Goal: Task Accomplishment & Management: Use online tool/utility

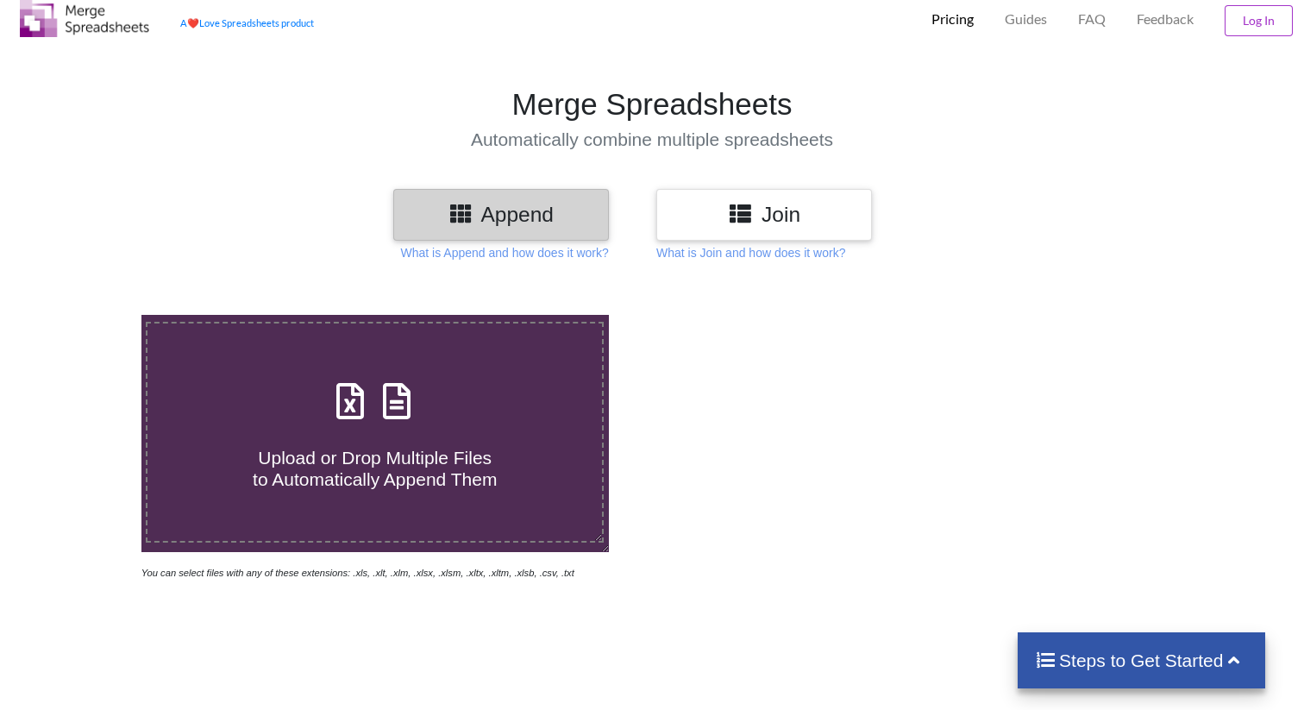
scroll to position [51, 0]
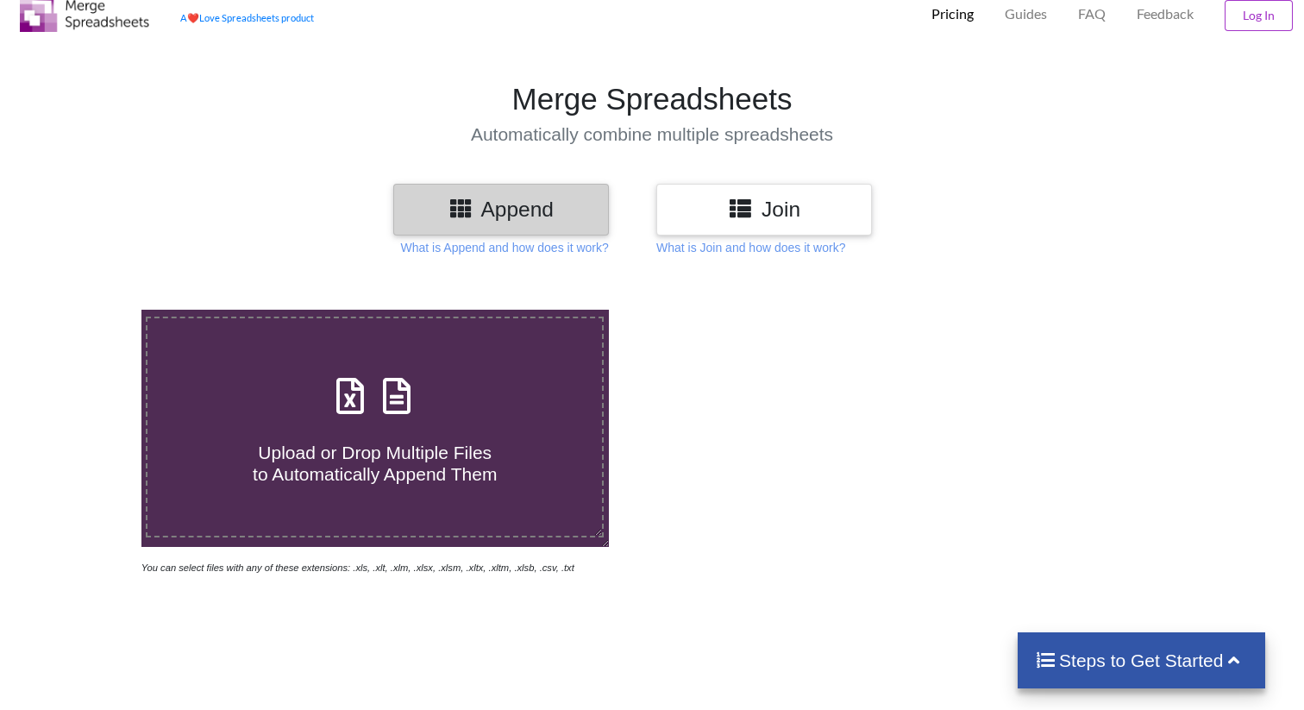
click at [957, 17] on p "Pricing" at bounding box center [953, 14] width 42 height 18
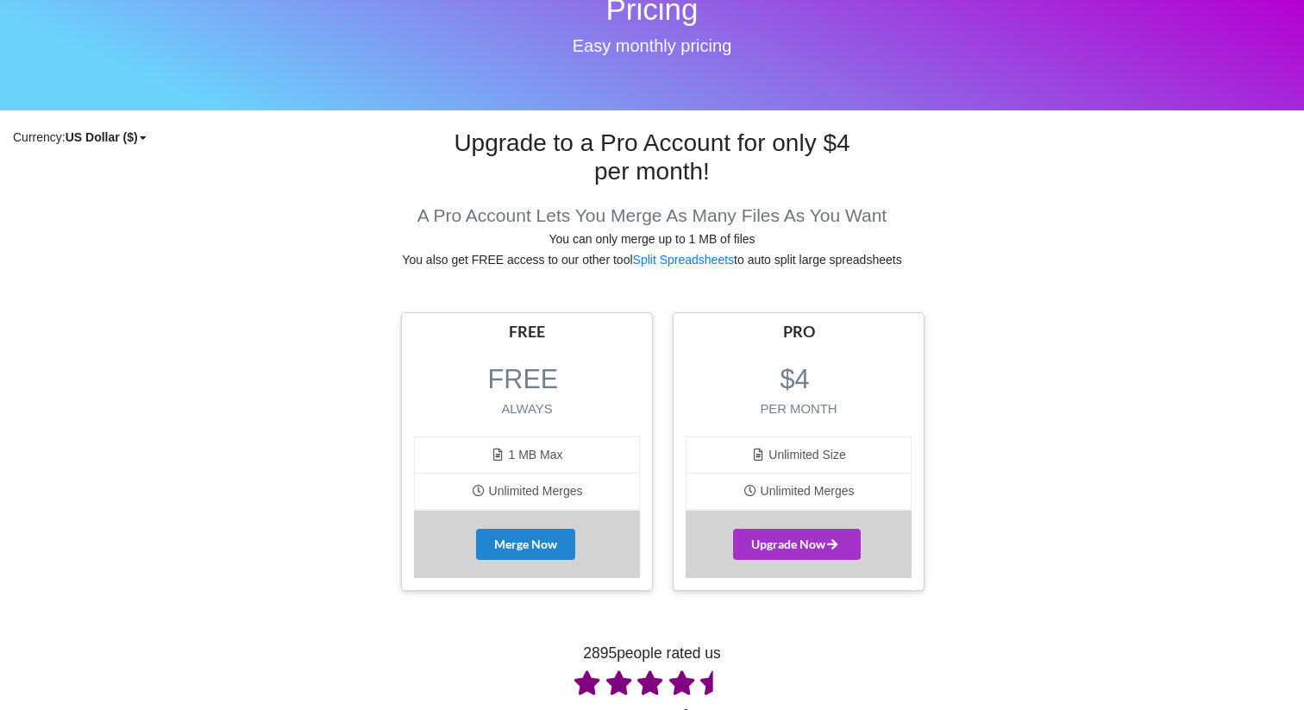
scroll to position [154, 0]
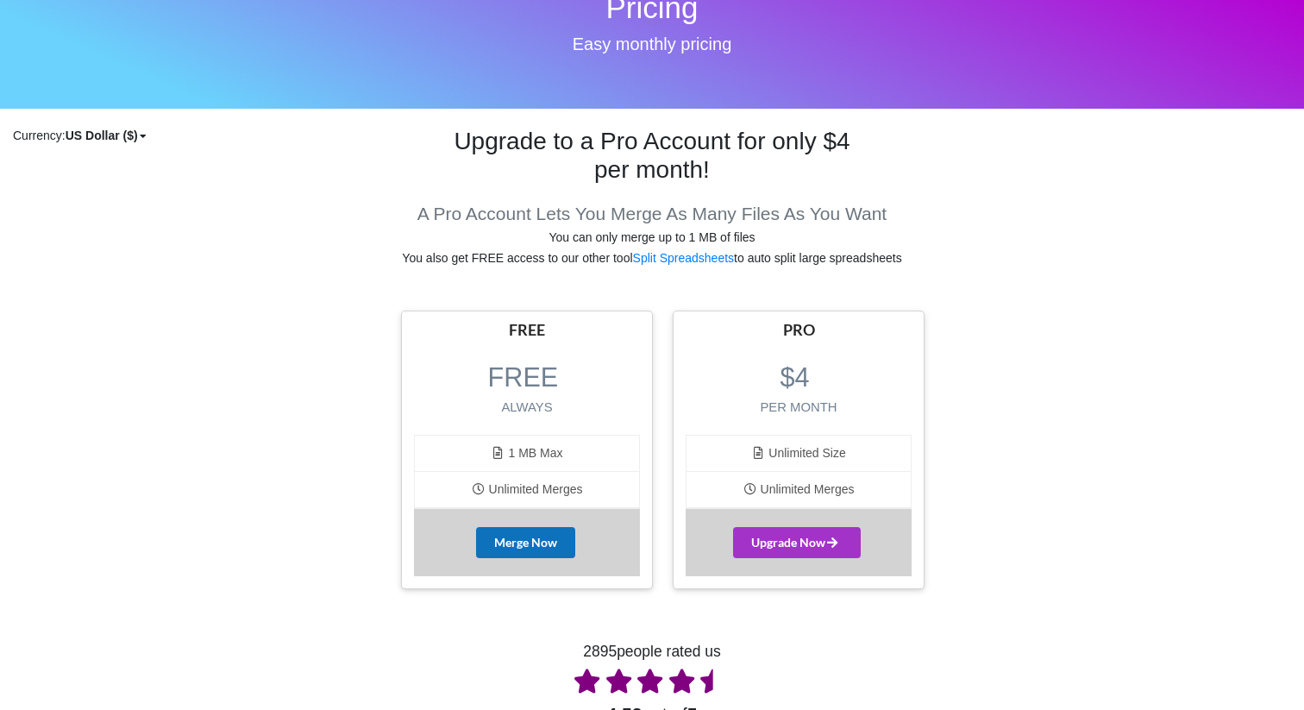
click at [547, 543] on button "Merge Now" at bounding box center [525, 542] width 99 height 31
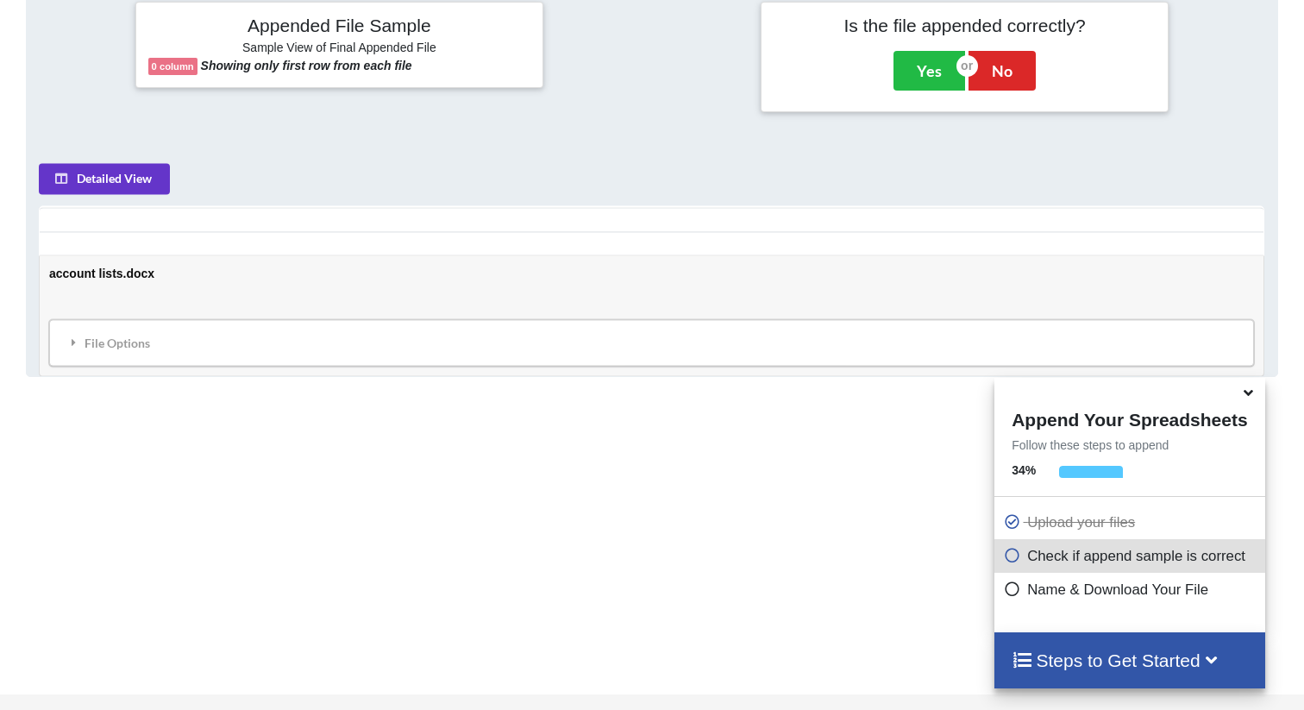
scroll to position [699, 0]
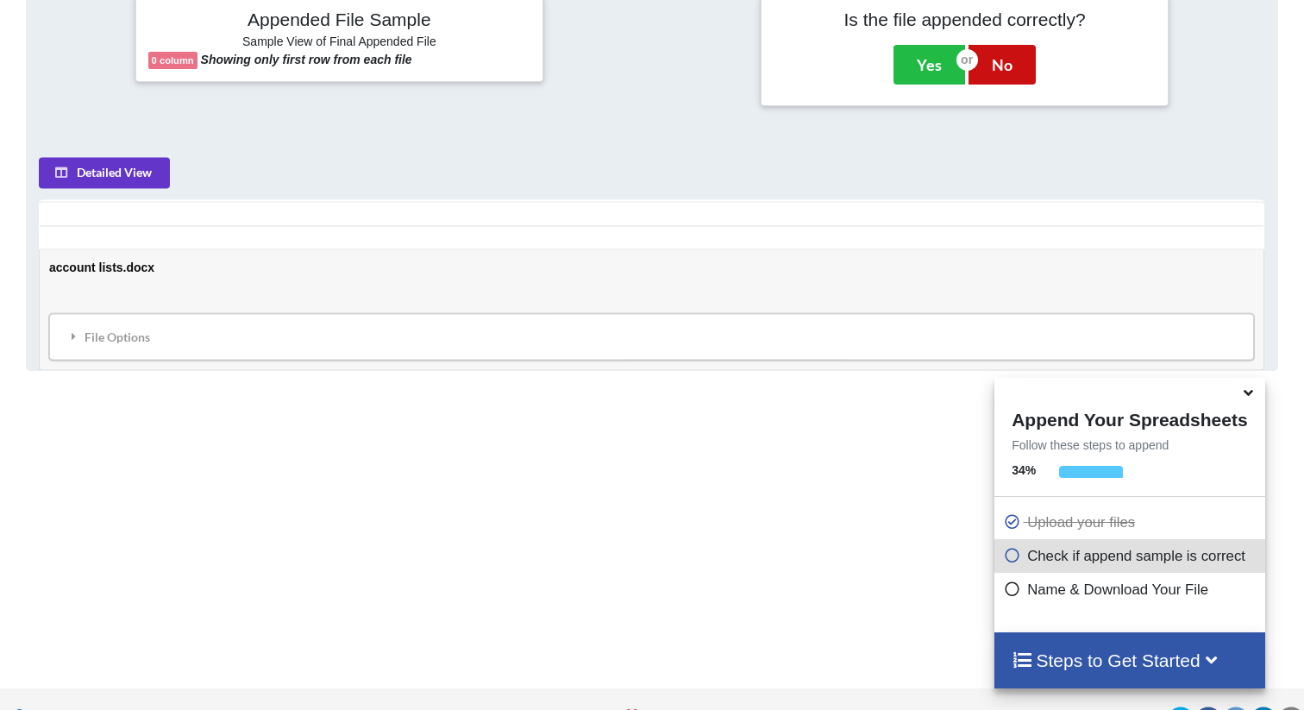
click at [1013, 78] on button "No" at bounding box center [1002, 65] width 67 height 40
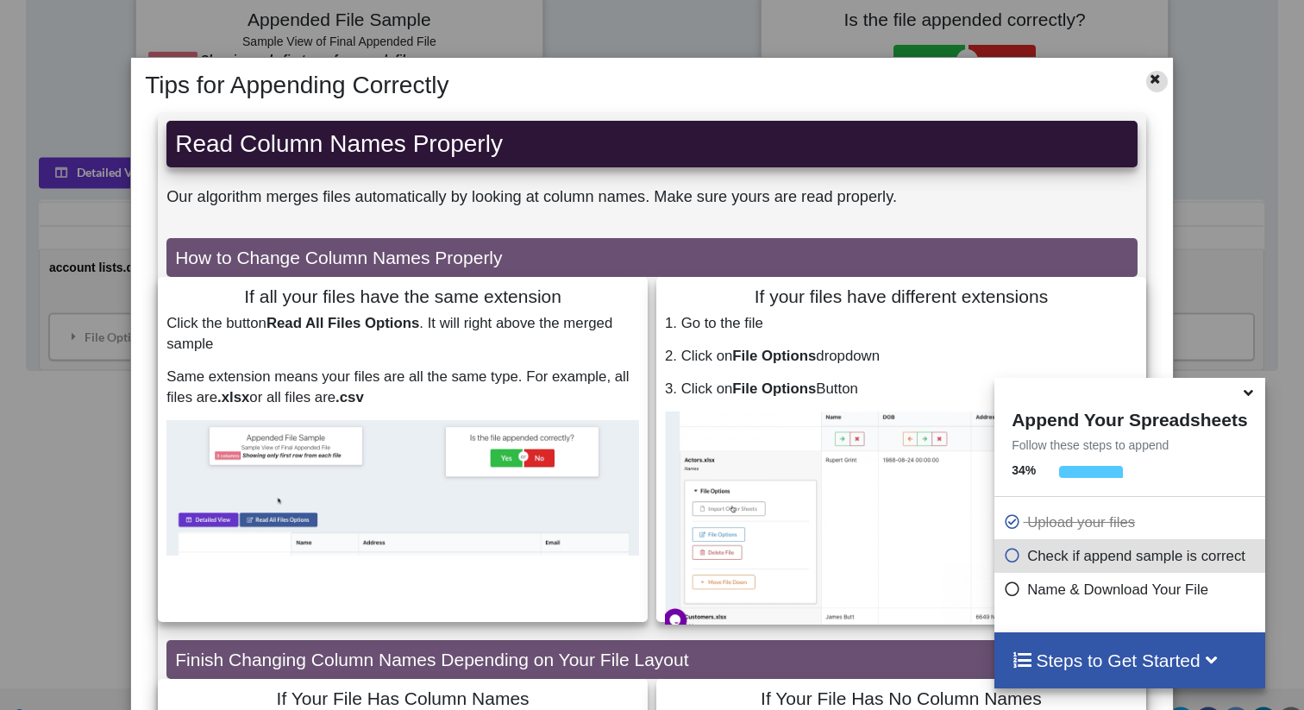
click at [1148, 79] on icon at bounding box center [1155, 77] width 15 height 12
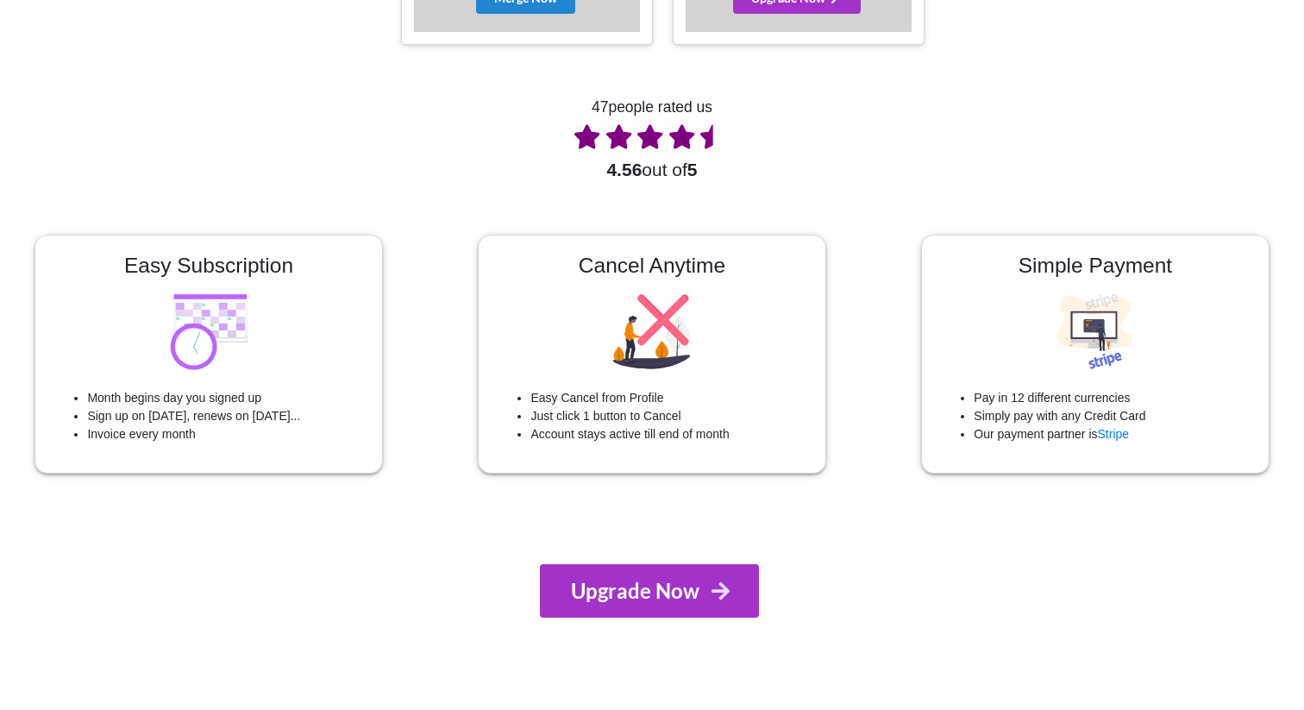
scroll to position [154, 0]
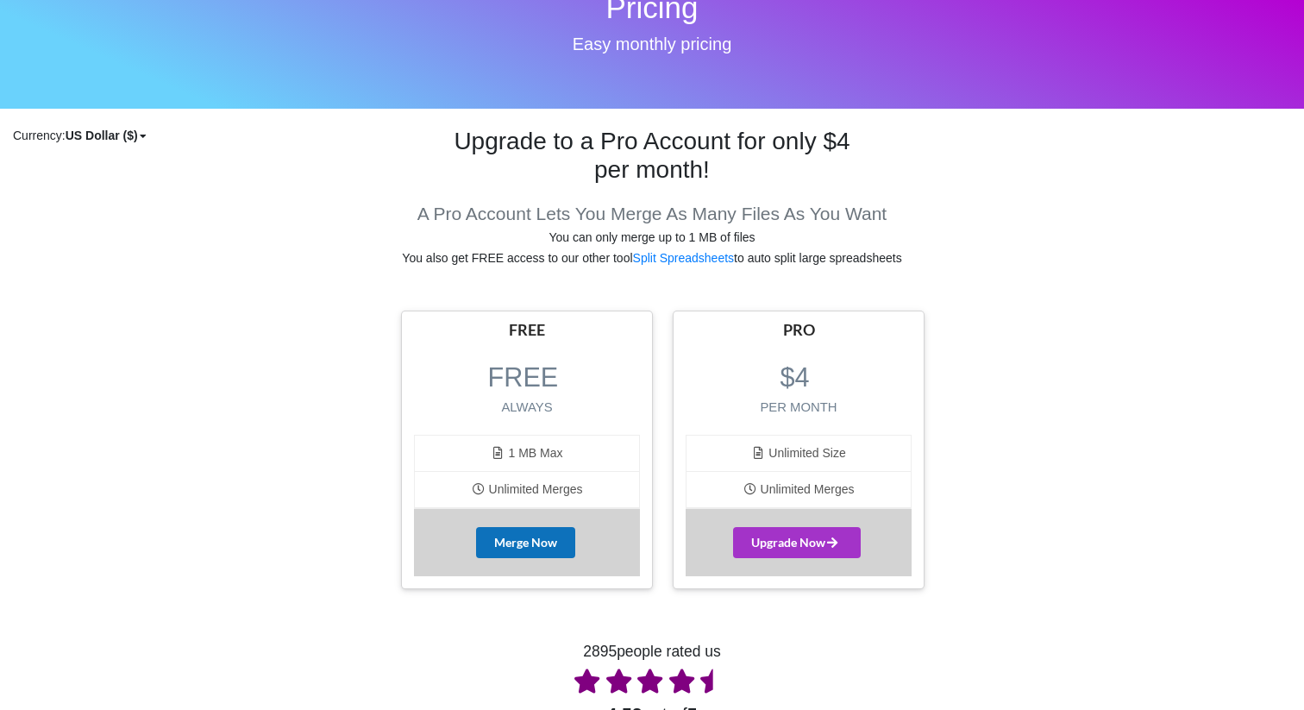
click at [548, 537] on button "Merge Now" at bounding box center [525, 542] width 99 height 31
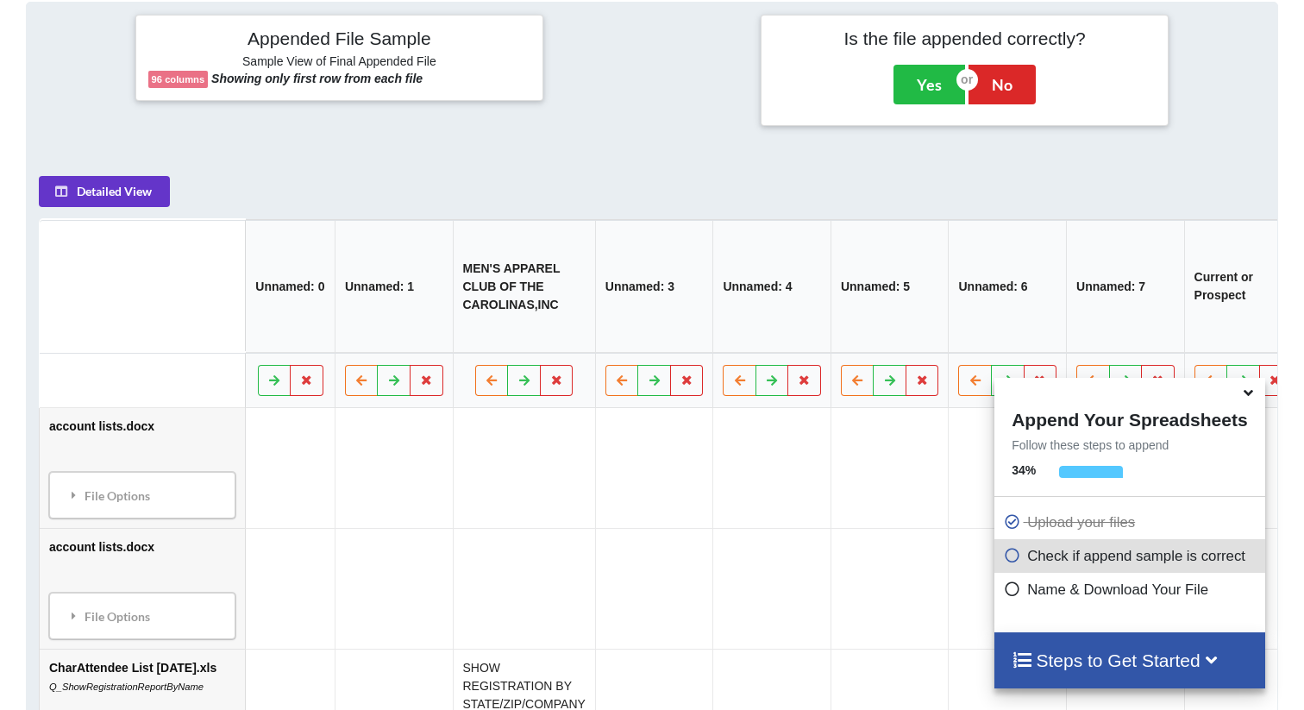
scroll to position [794, 0]
click at [921, 83] on button "Yes" at bounding box center [930, 84] width 72 height 40
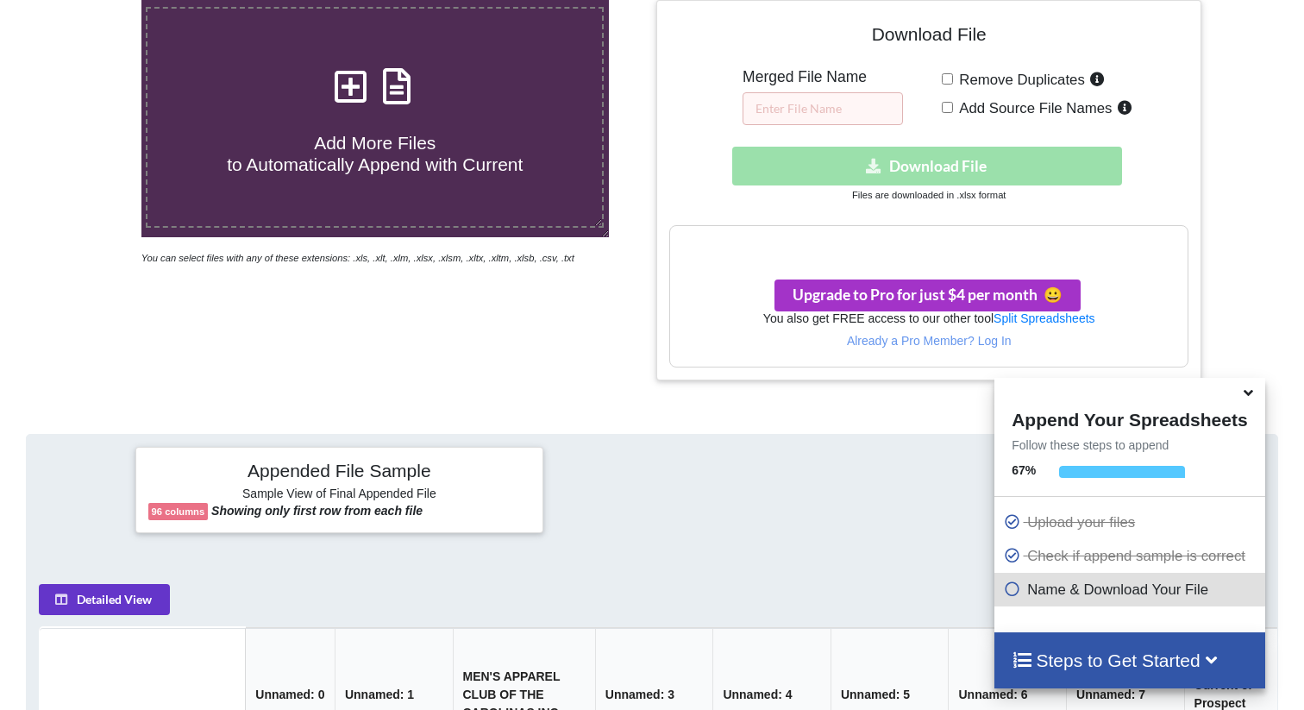
scroll to position [360, 0]
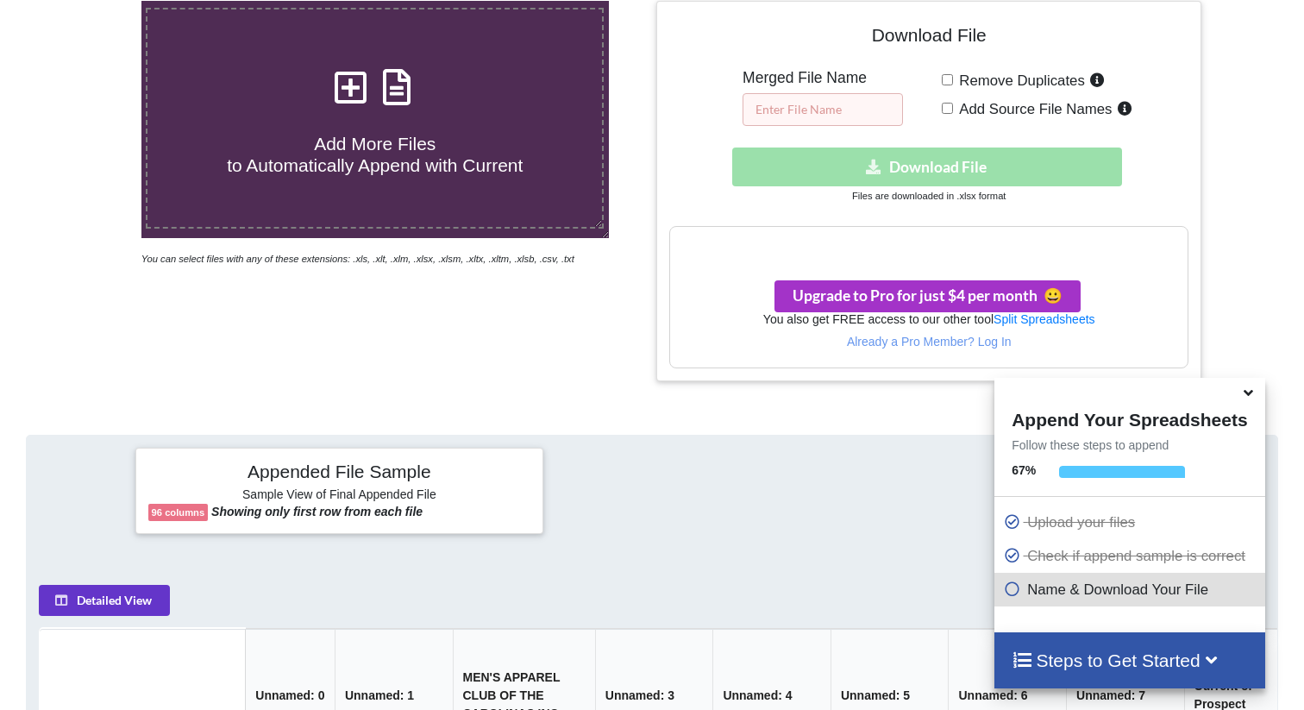
click at [819, 103] on input "text" at bounding box center [823, 109] width 160 height 33
type input "Merged Sales Files"
click at [950, 78] on input "Remove Duplicates" at bounding box center [947, 79] width 11 height 11
checkbox input "true"
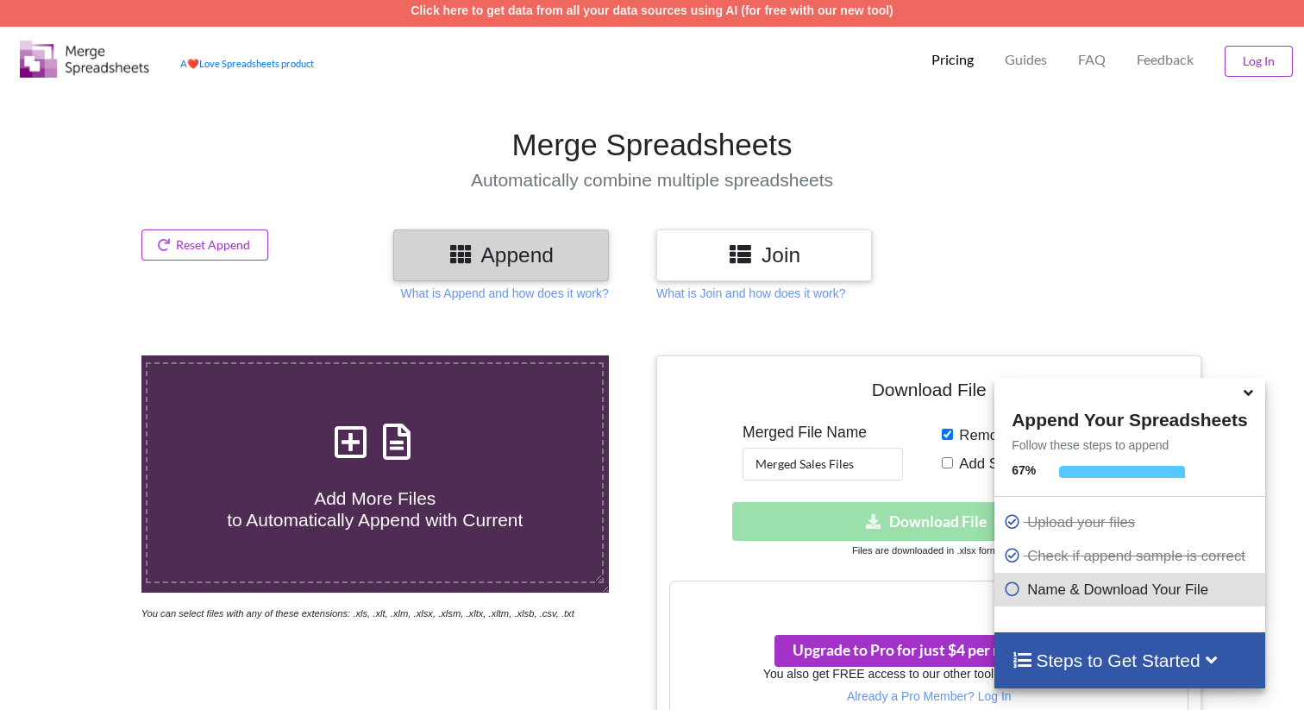
scroll to position [0, 0]
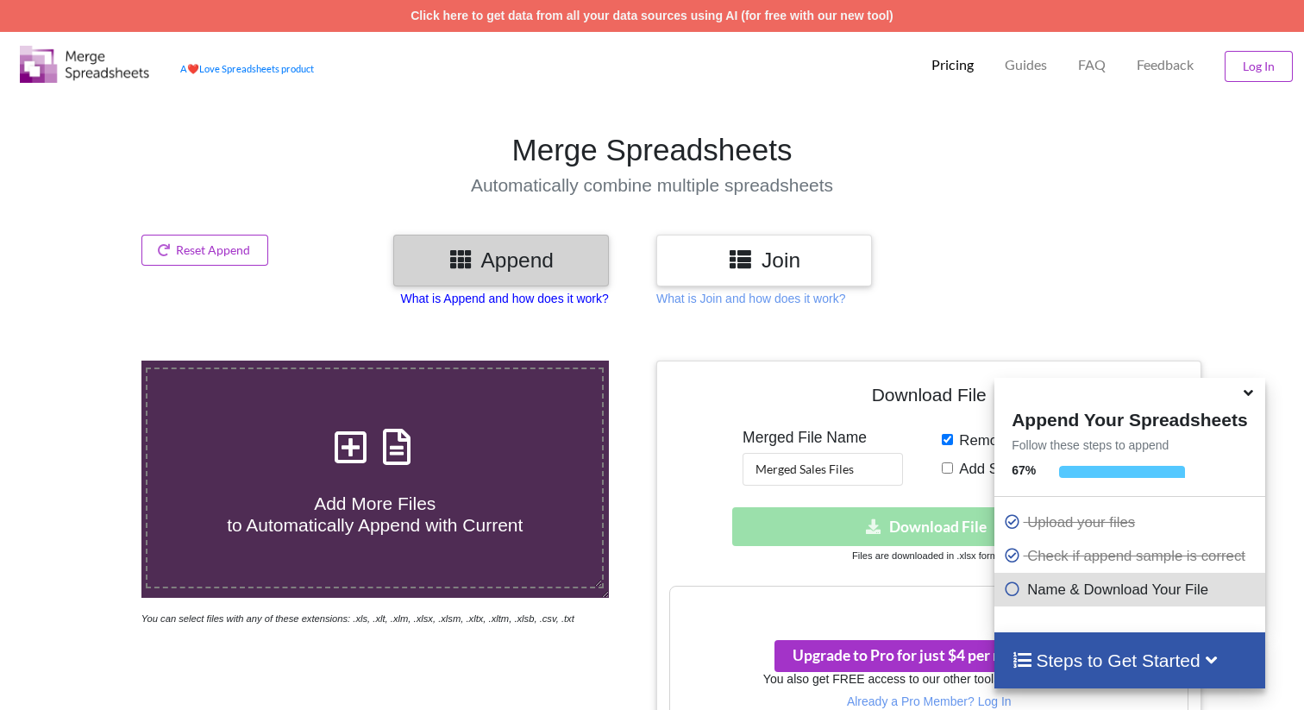
click at [501, 301] on p "What is Append and how does it work?" at bounding box center [505, 298] width 208 height 17
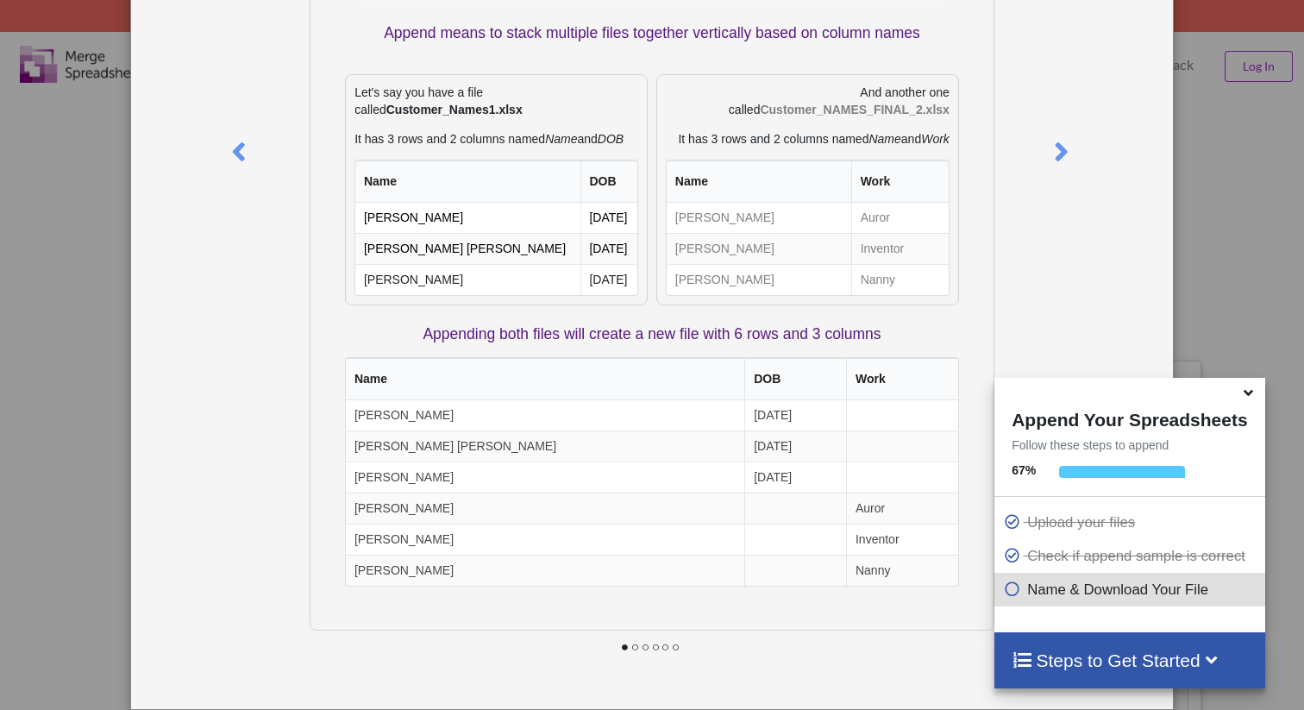
scroll to position [183, 0]
click at [1049, 144] on icon at bounding box center [1062, 144] width 35 height 30
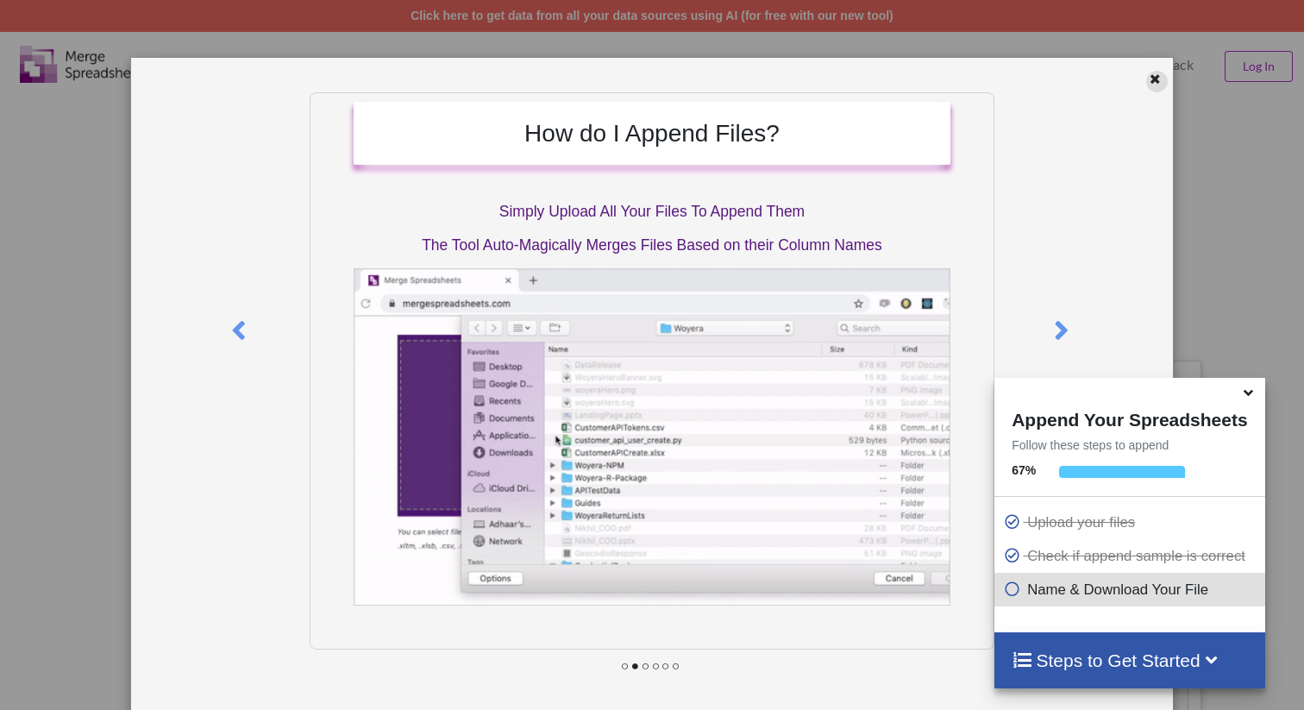
click at [1148, 83] on icon at bounding box center [1155, 77] width 15 height 12
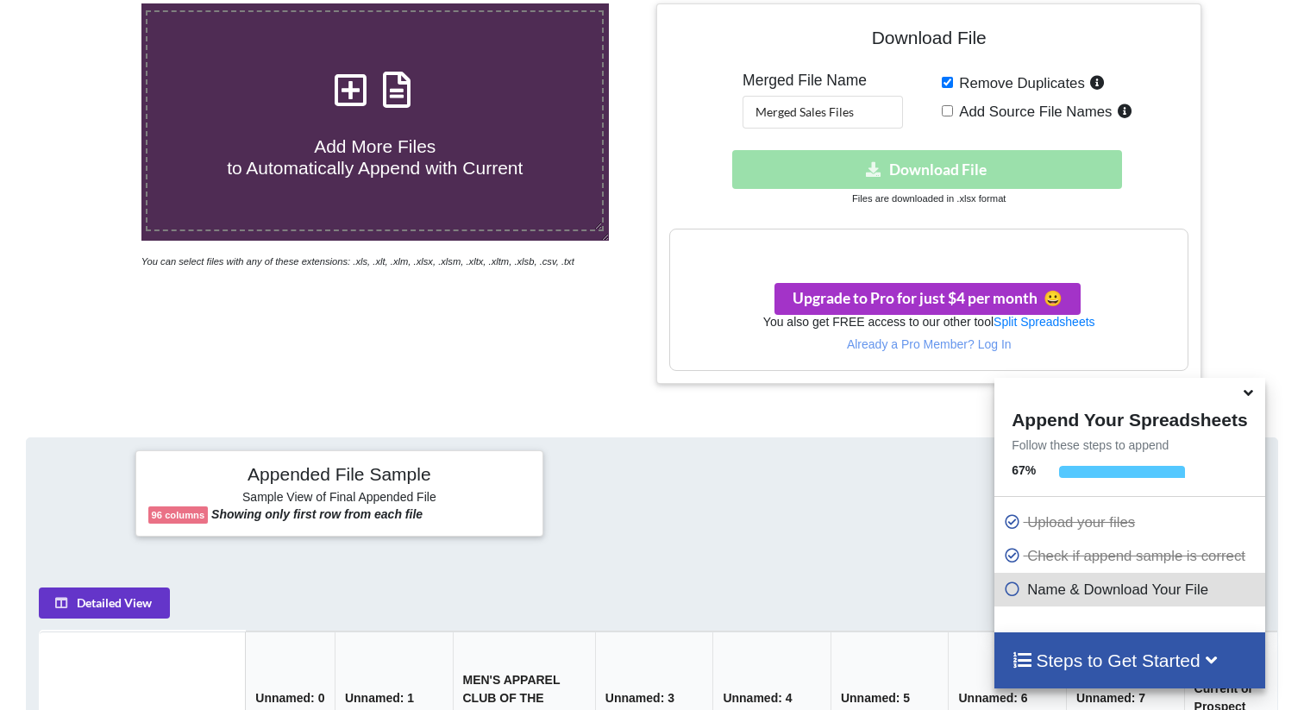
scroll to position [399, 0]
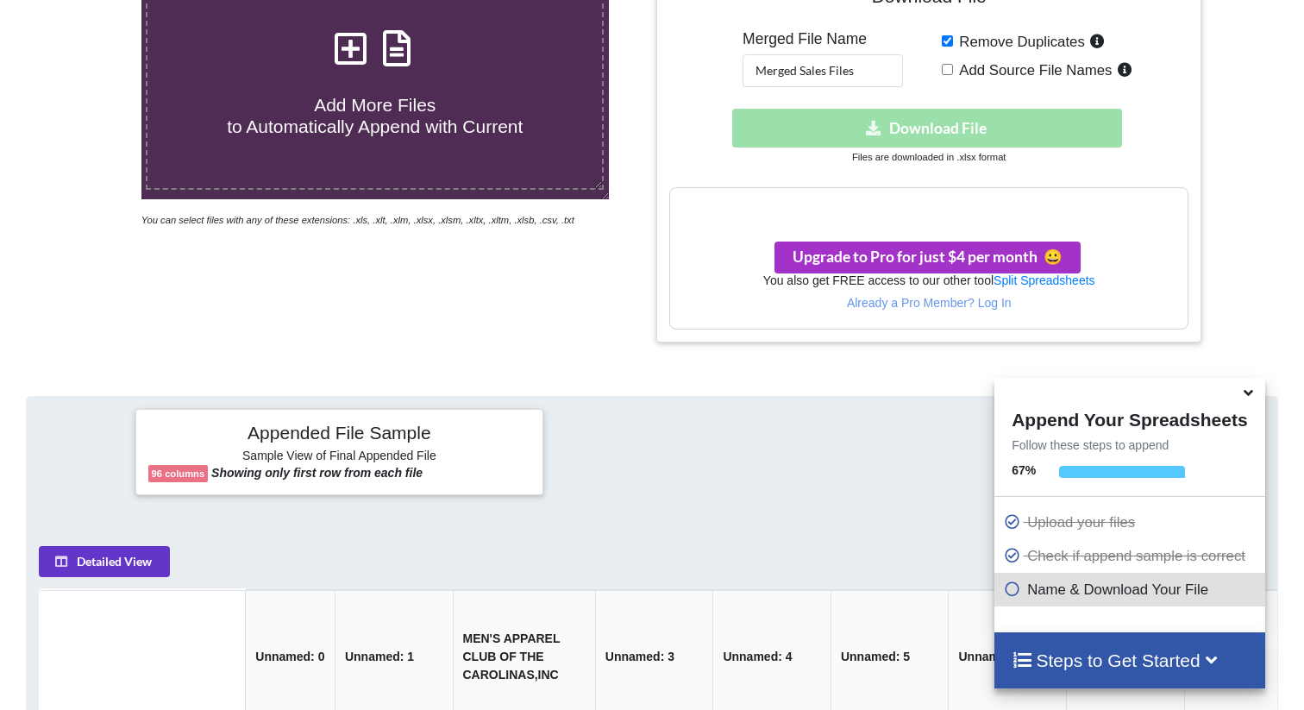
click at [961, 69] on span "Add Source File Names" at bounding box center [1032, 70] width 159 height 16
click at [953, 69] on input "Add Source File Names" at bounding box center [947, 69] width 11 height 11
click at [961, 69] on span "Add Source File Names" at bounding box center [1032, 70] width 159 height 16
click at [953, 69] on input "Add Source File Names" at bounding box center [947, 69] width 11 height 11
checkbox input "false"
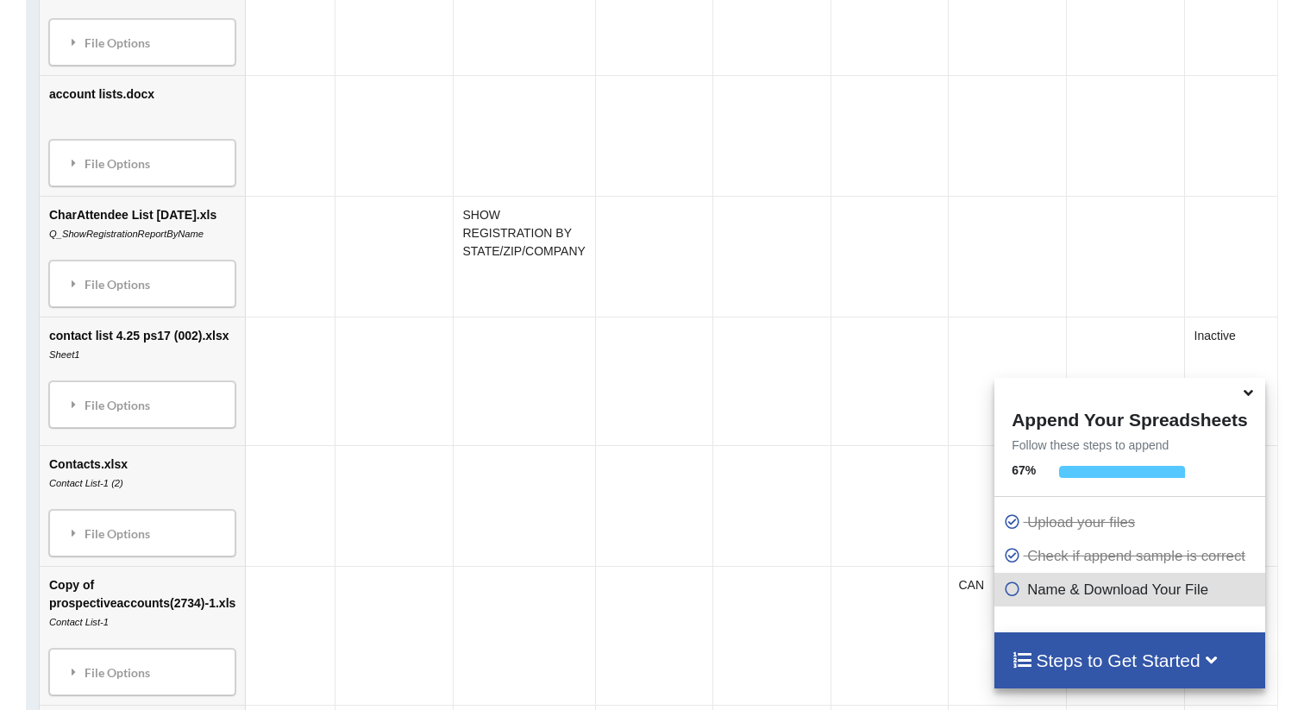
scroll to position [1260, 0]
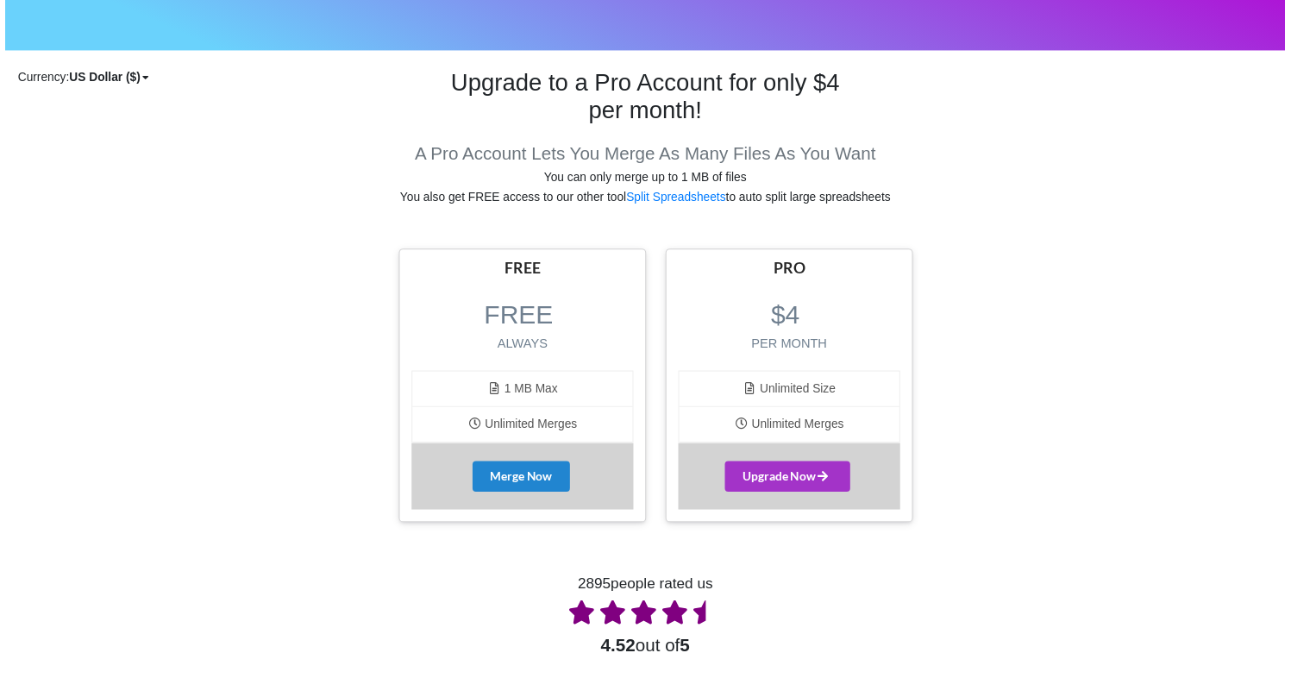
scroll to position [244, 0]
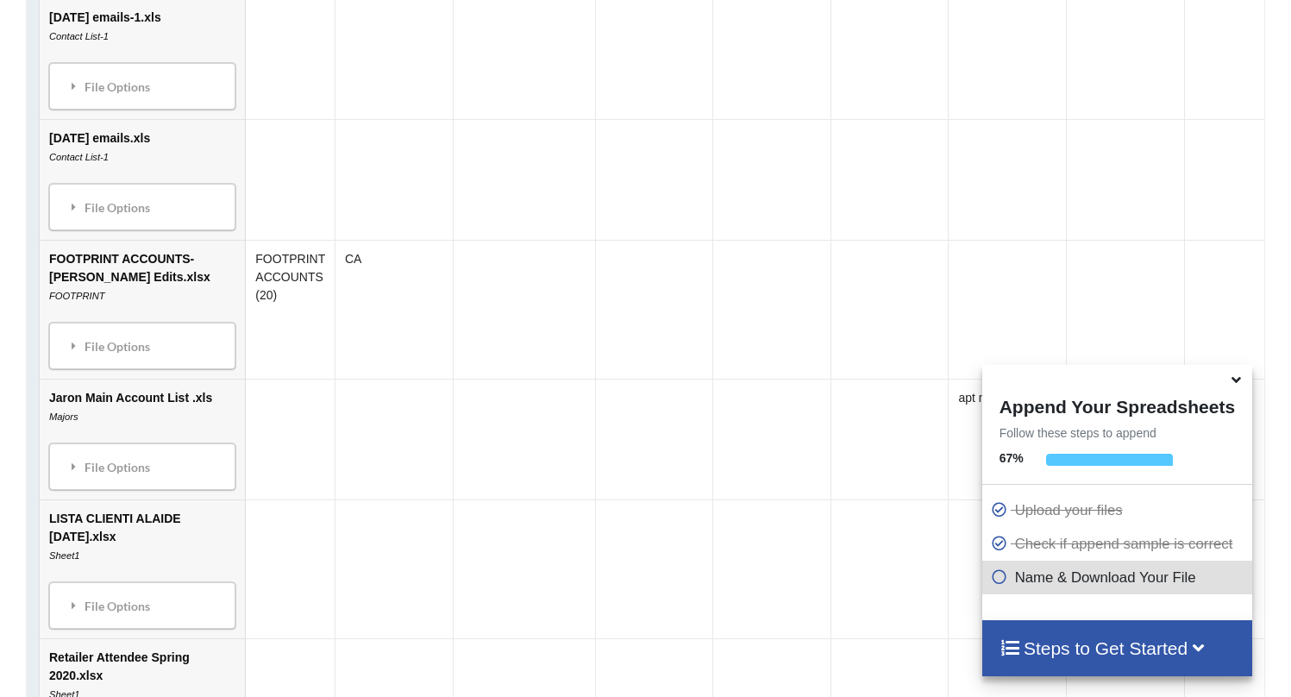
scroll to position [1975, 0]
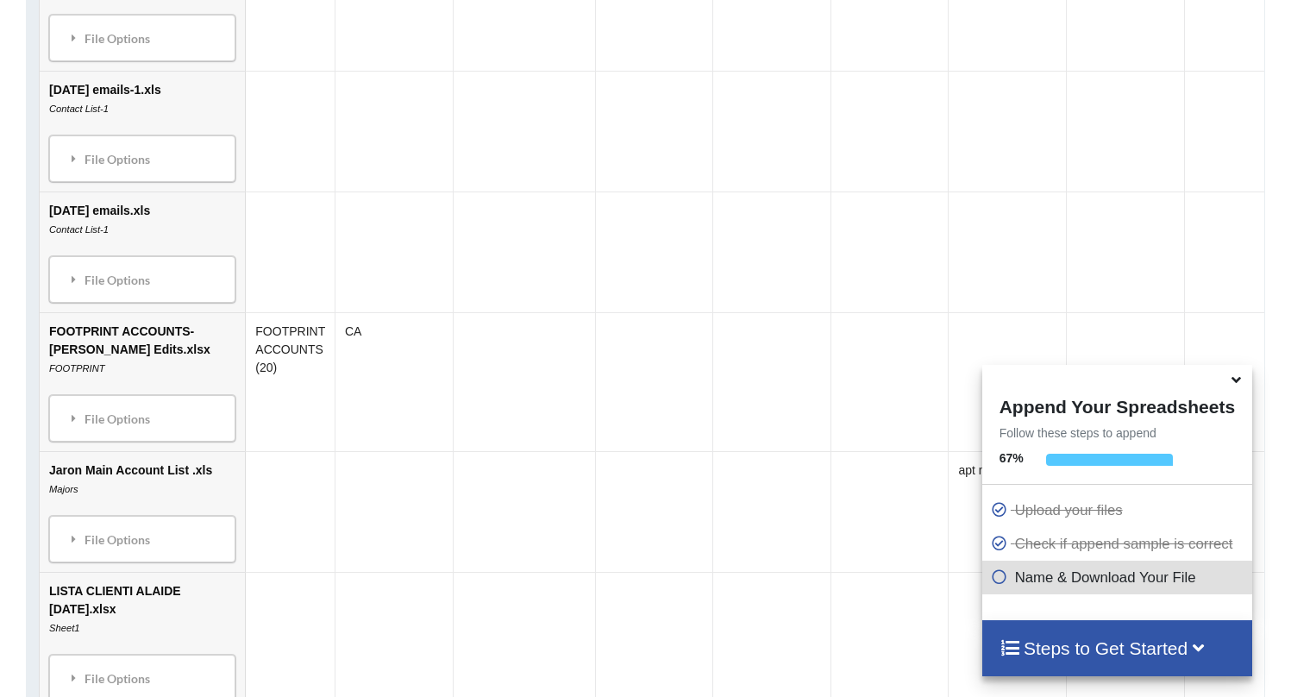
click at [1055, 649] on h4 "Steps to Get Started" at bounding box center [1117, 648] width 235 height 22
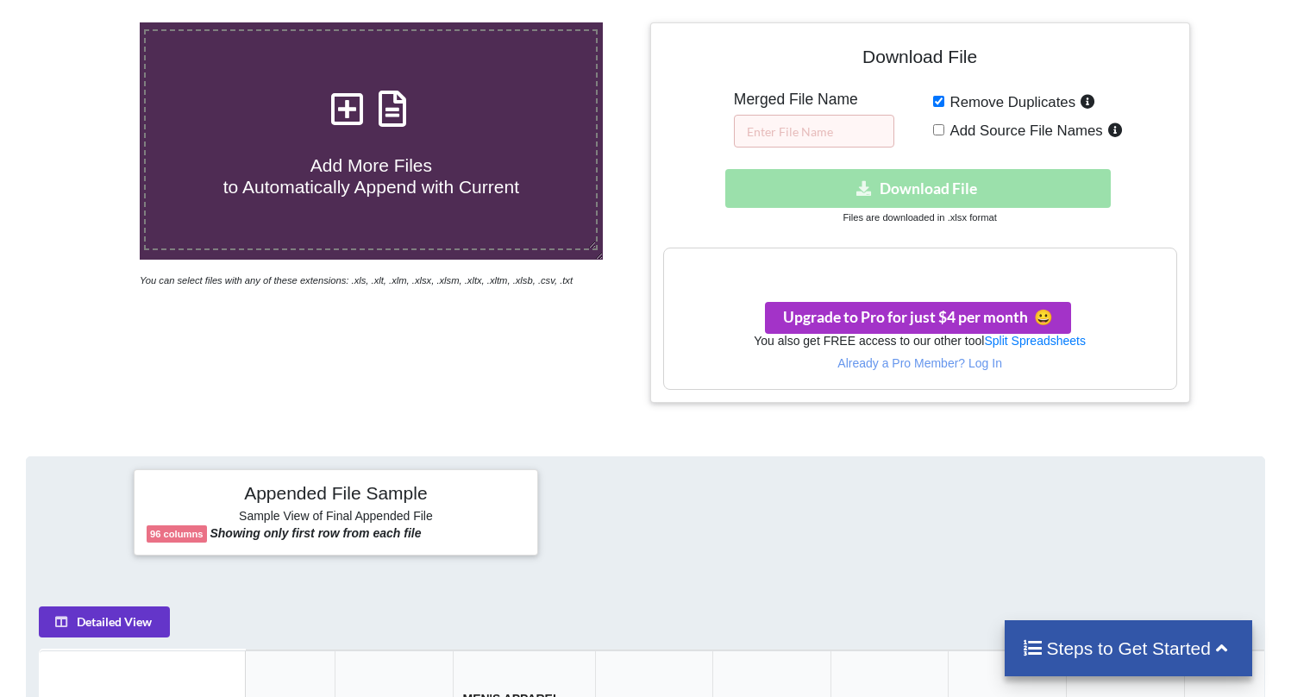
scroll to position [237, 0]
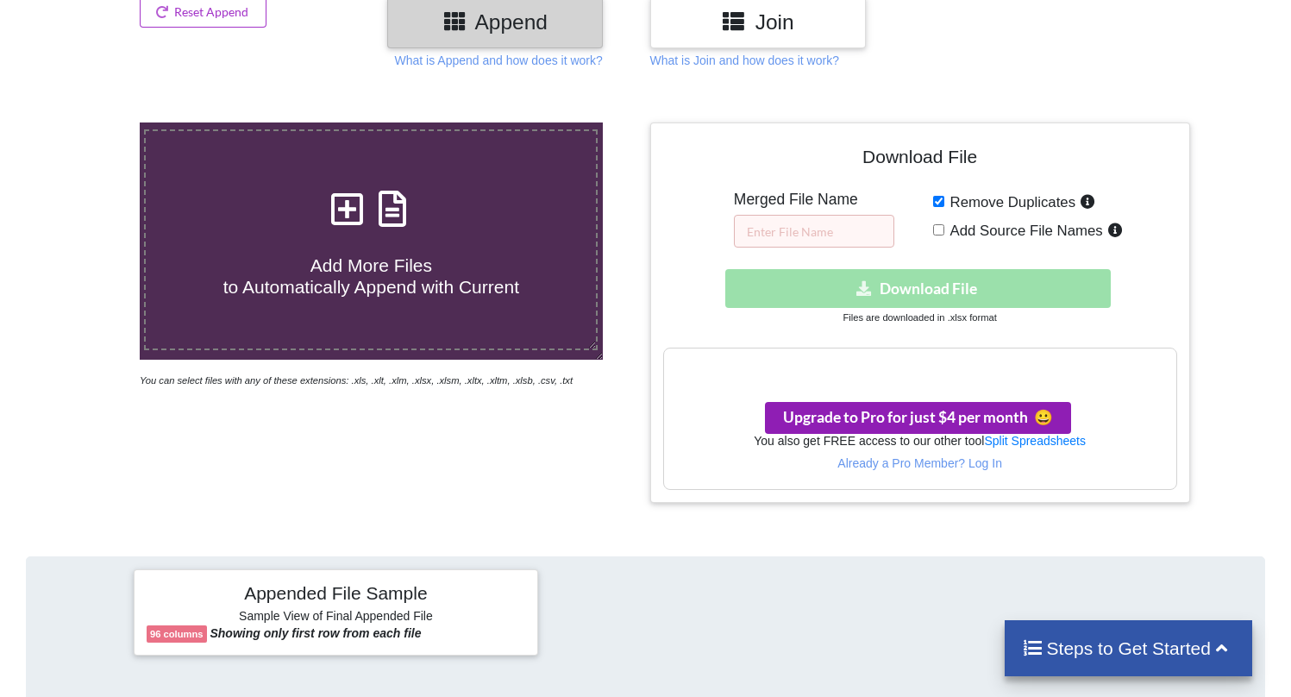
click at [989, 419] on span "Upgrade to Pro for just $4 per month 😀" at bounding box center [918, 417] width 270 height 18
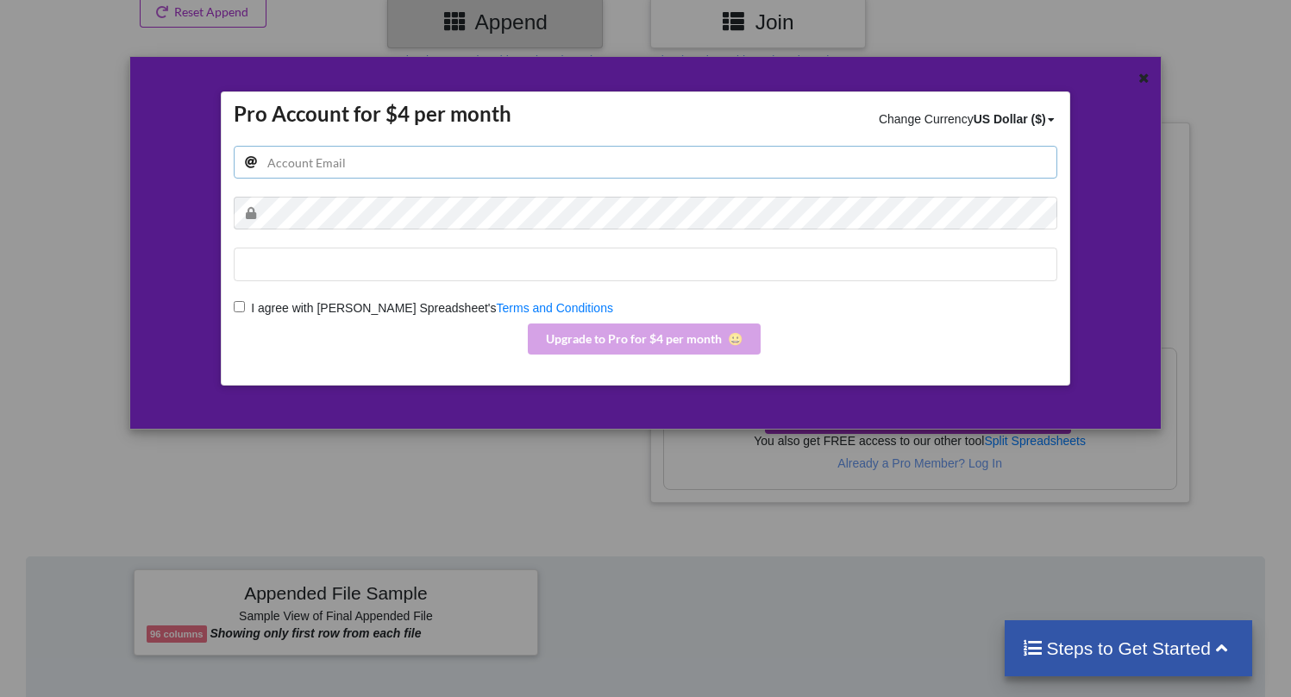
click at [412, 150] on input "email" at bounding box center [646, 162] width 824 height 33
click at [1143, 112] on div at bounding box center [1117, 253] width 85 height 324
click at [1148, 82] on div at bounding box center [1145, 81] width 22 height 22
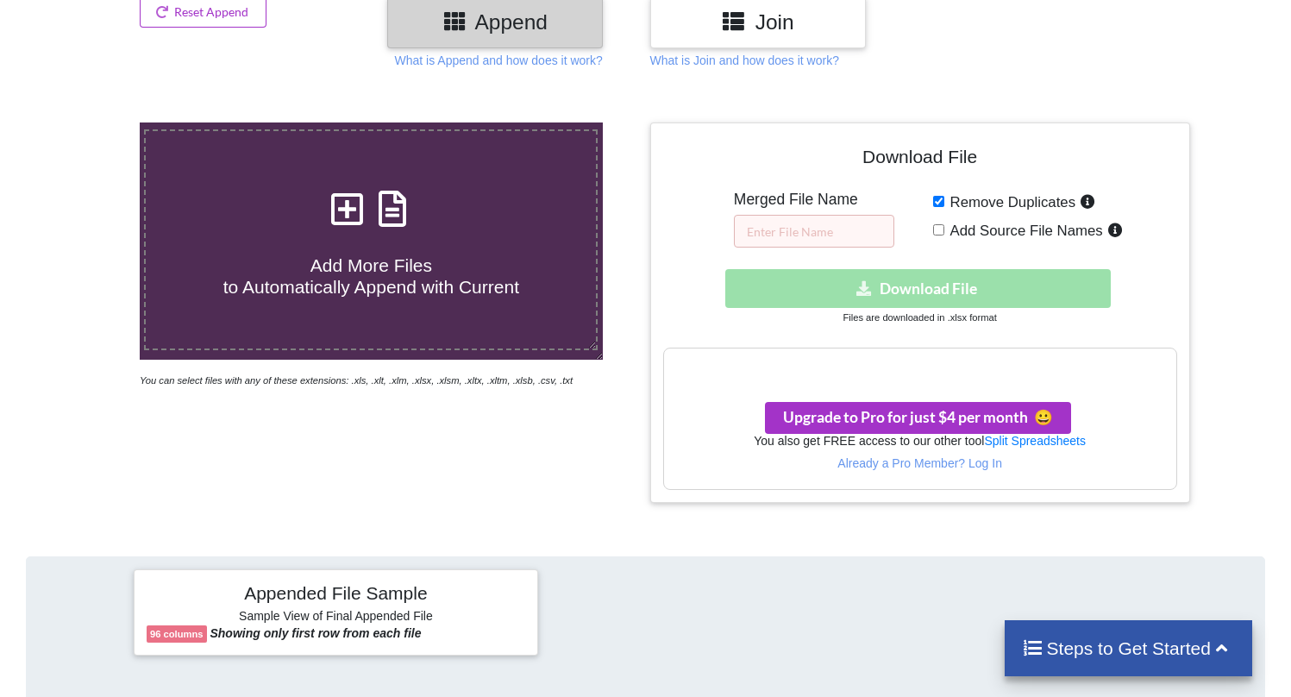
scroll to position [0, 0]
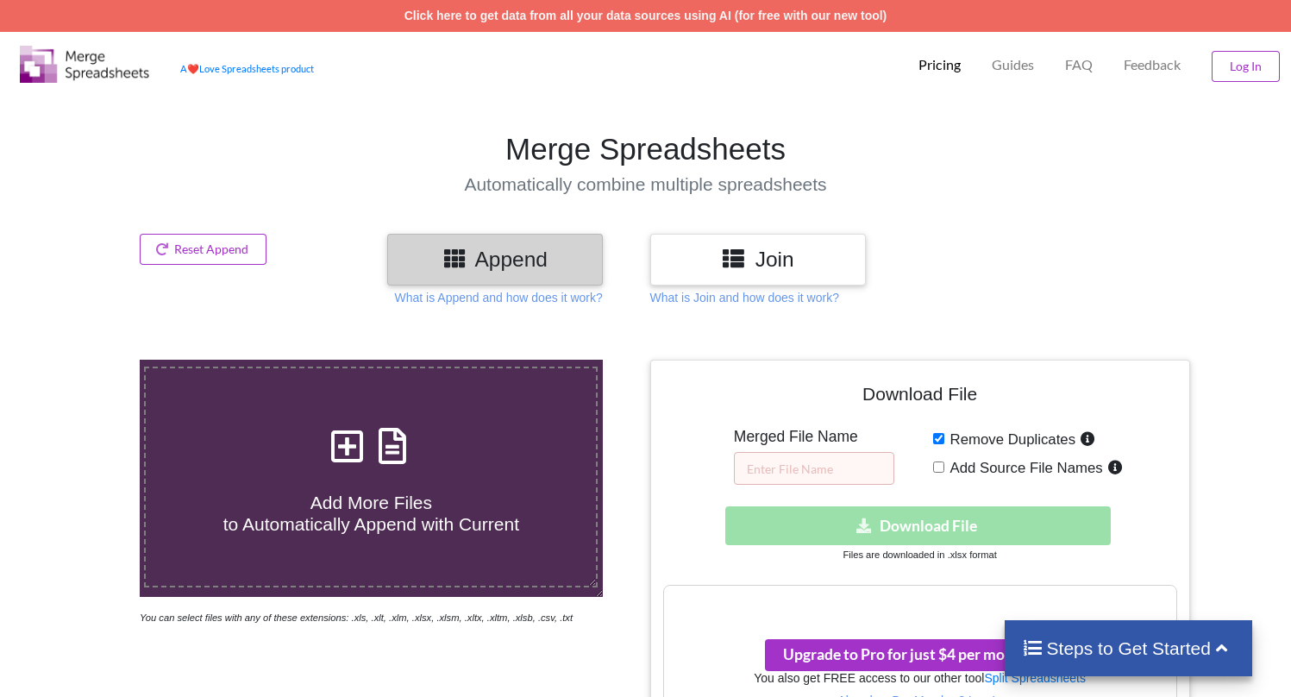
click at [1004, 66] on p "Guides" at bounding box center [1013, 65] width 42 height 18
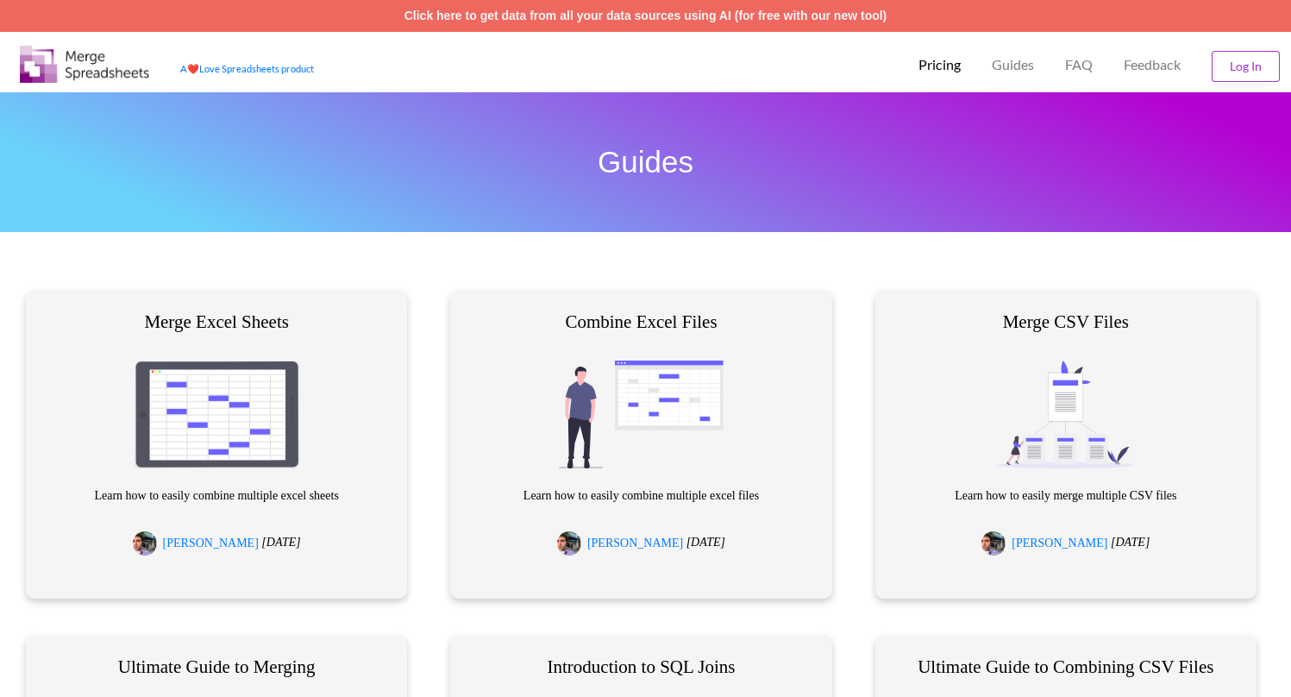
click at [935, 64] on p "Pricing" at bounding box center [940, 65] width 42 height 18
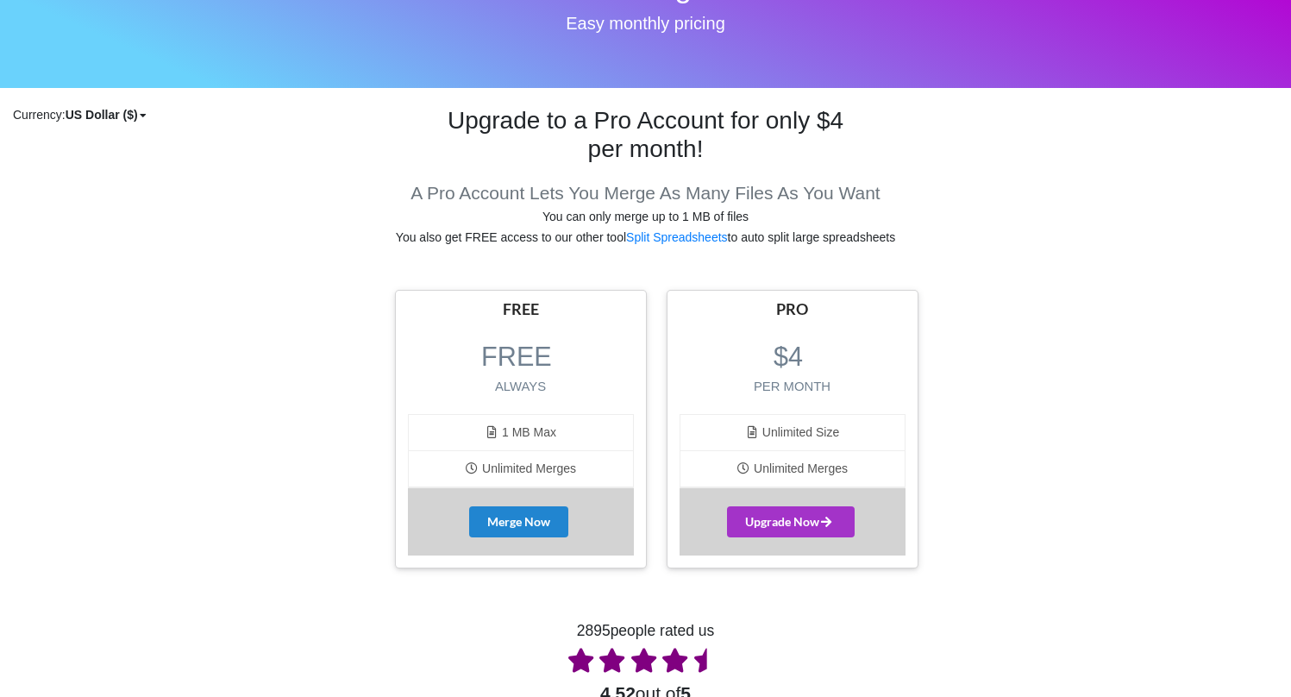
scroll to position [195, 0]
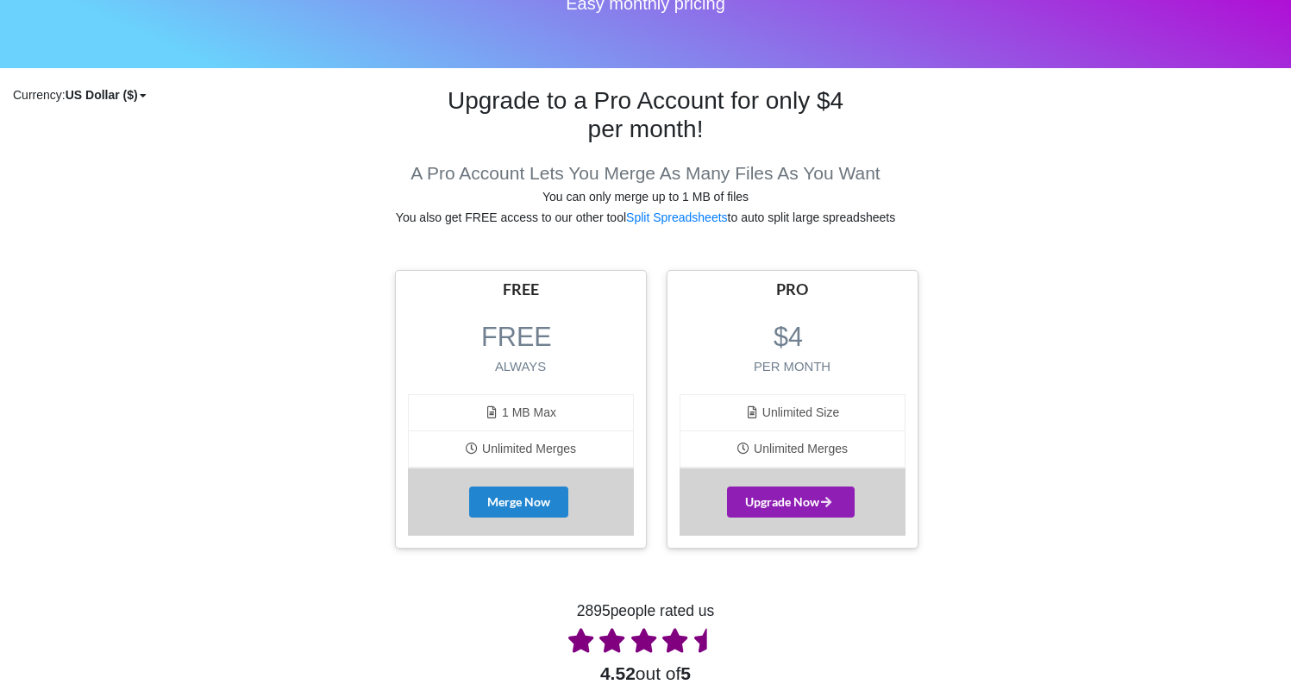
click at [762, 498] on span "Upgrade Now" at bounding box center [790, 501] width 91 height 15
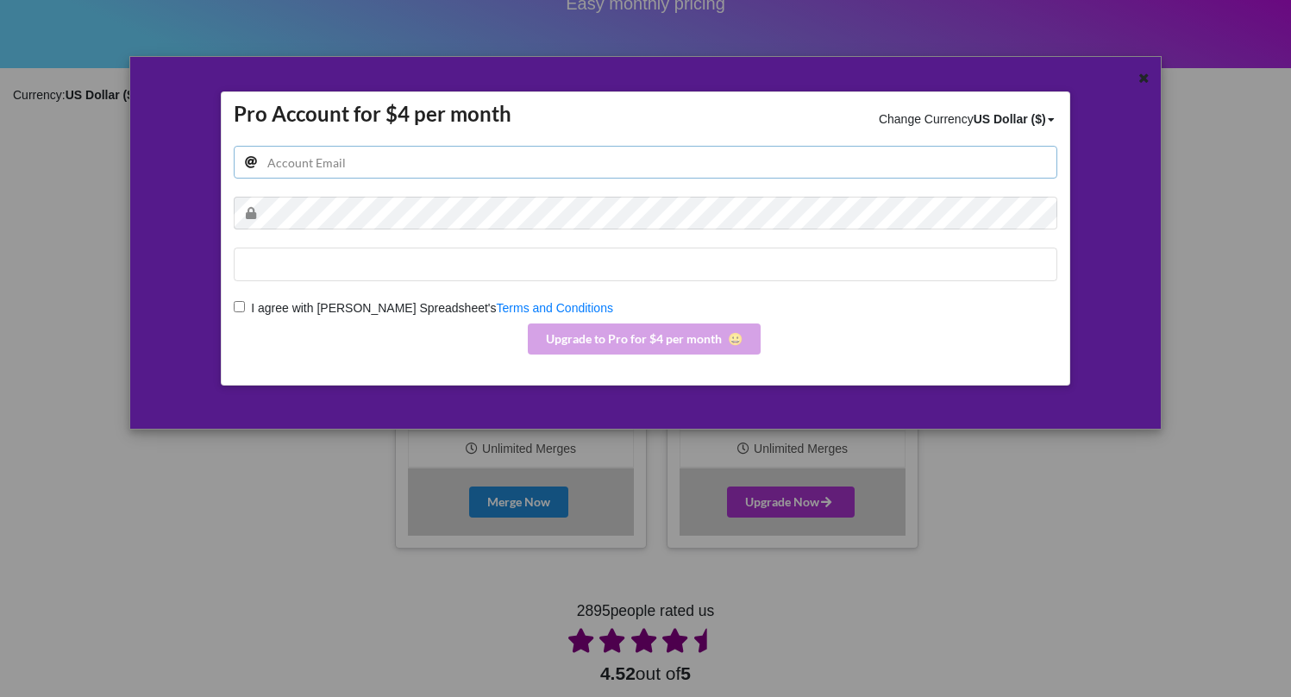
click at [448, 168] on input "email" at bounding box center [646, 162] width 824 height 33
type input "[EMAIL_ADDRESS][DOMAIN_NAME]"
click at [1009, 432] on div "Pro Account for $4 per month Change Currency US Dollar ($) US Dollar ($) Indian…" at bounding box center [645, 348] width 1291 height 697
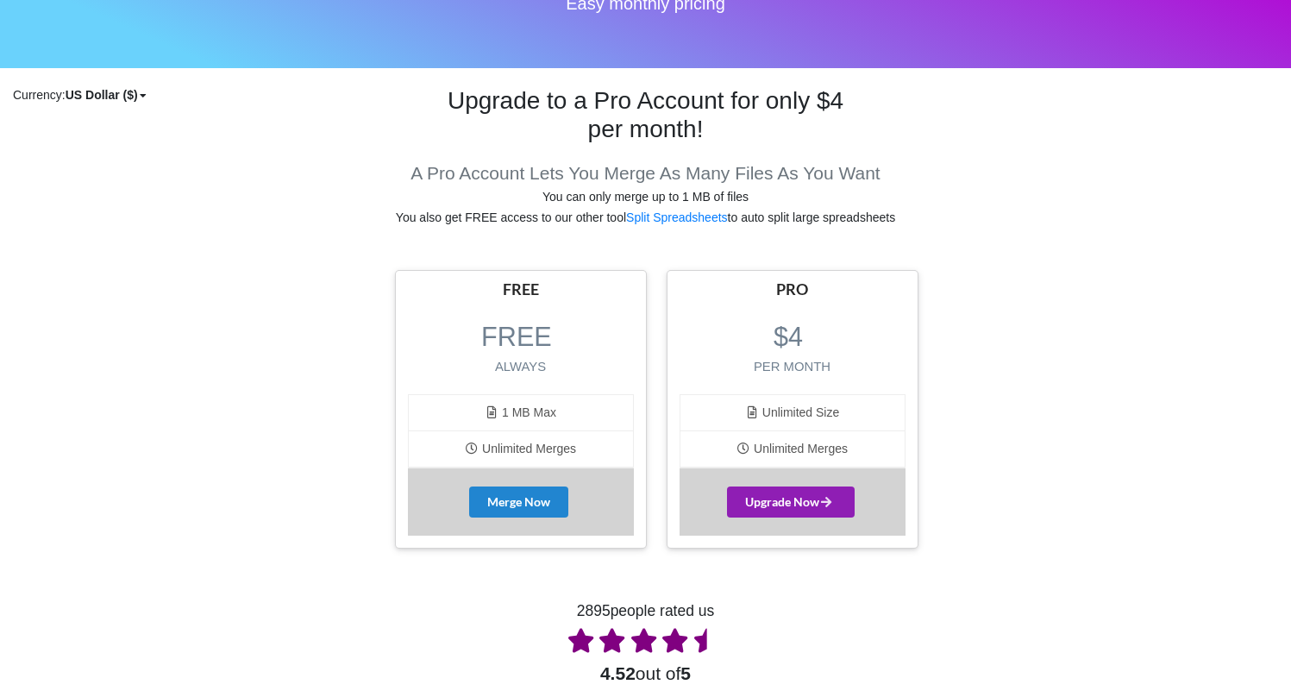
click at [769, 505] on span "Upgrade Now" at bounding box center [790, 501] width 91 height 15
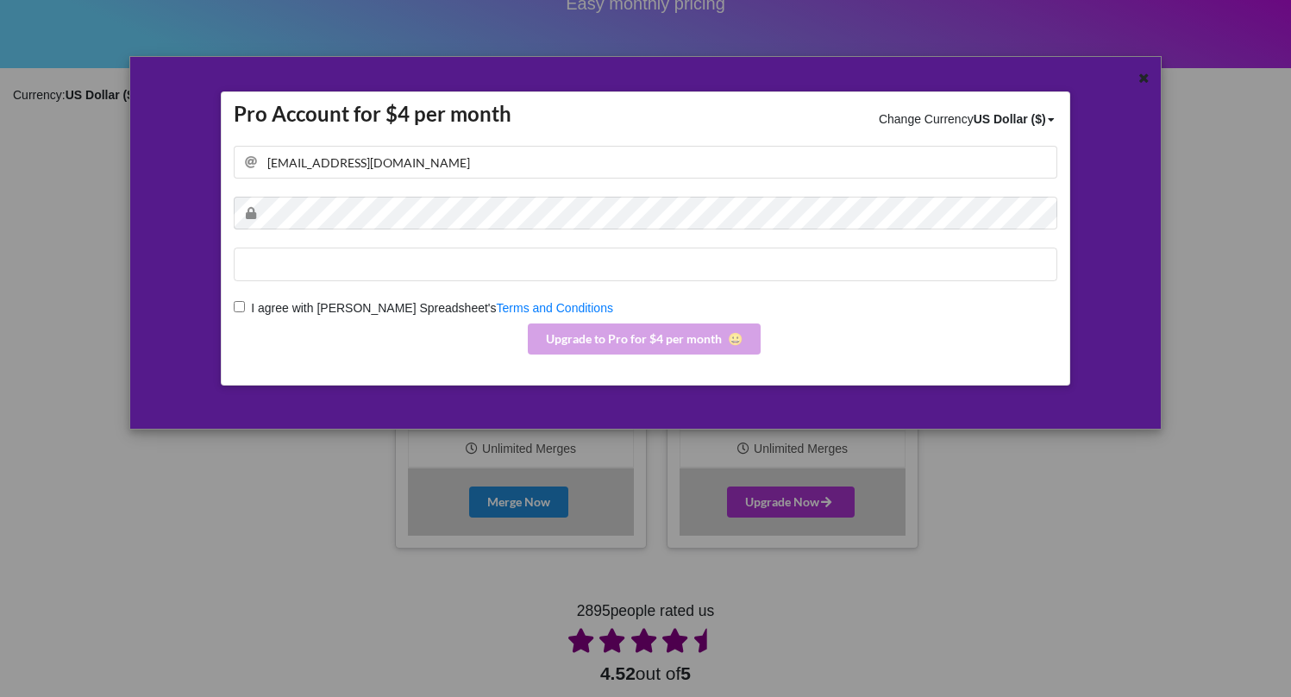
click at [238, 304] on input "I agree with Merge Spreadsheet's Terms and Conditions" at bounding box center [239, 306] width 11 height 11
click at [694, 342] on button "Upgrade to Pro for $4 per month 😀" at bounding box center [644, 338] width 233 height 31
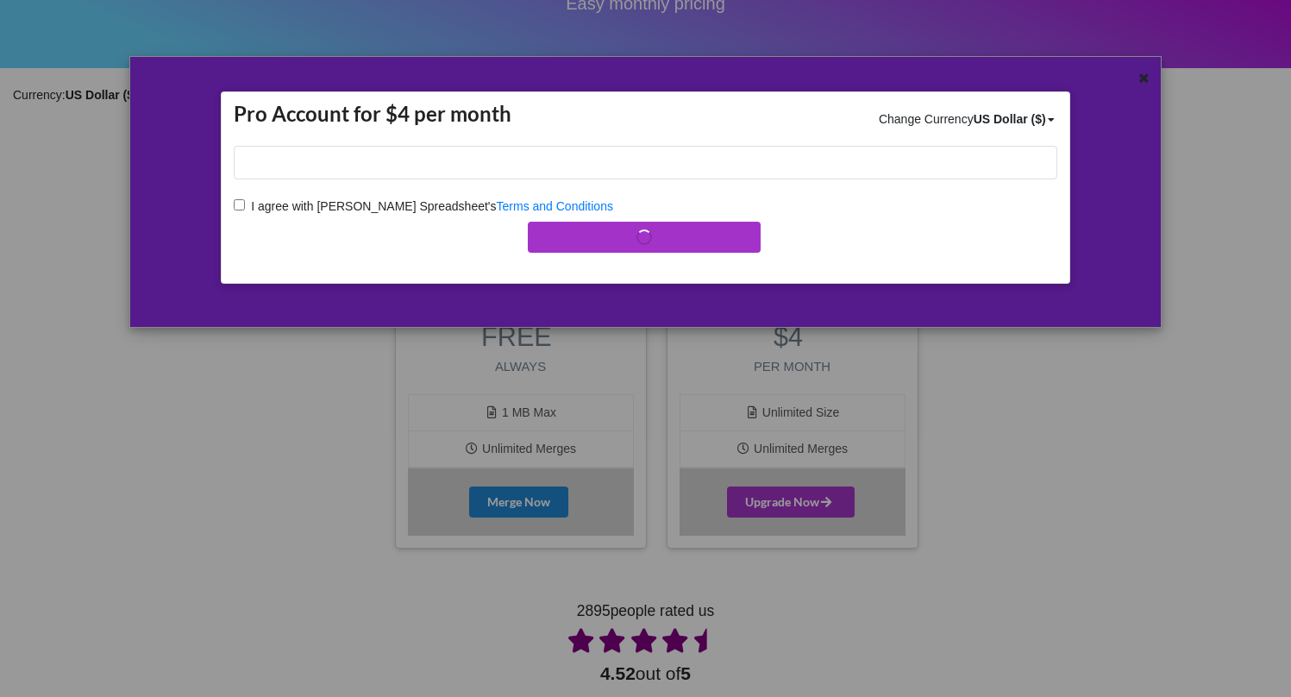
click at [239, 207] on input "I agree with Merge Spreadsheet's Terms and Conditions" at bounding box center [239, 204] width 11 height 11
checkbox input "true"
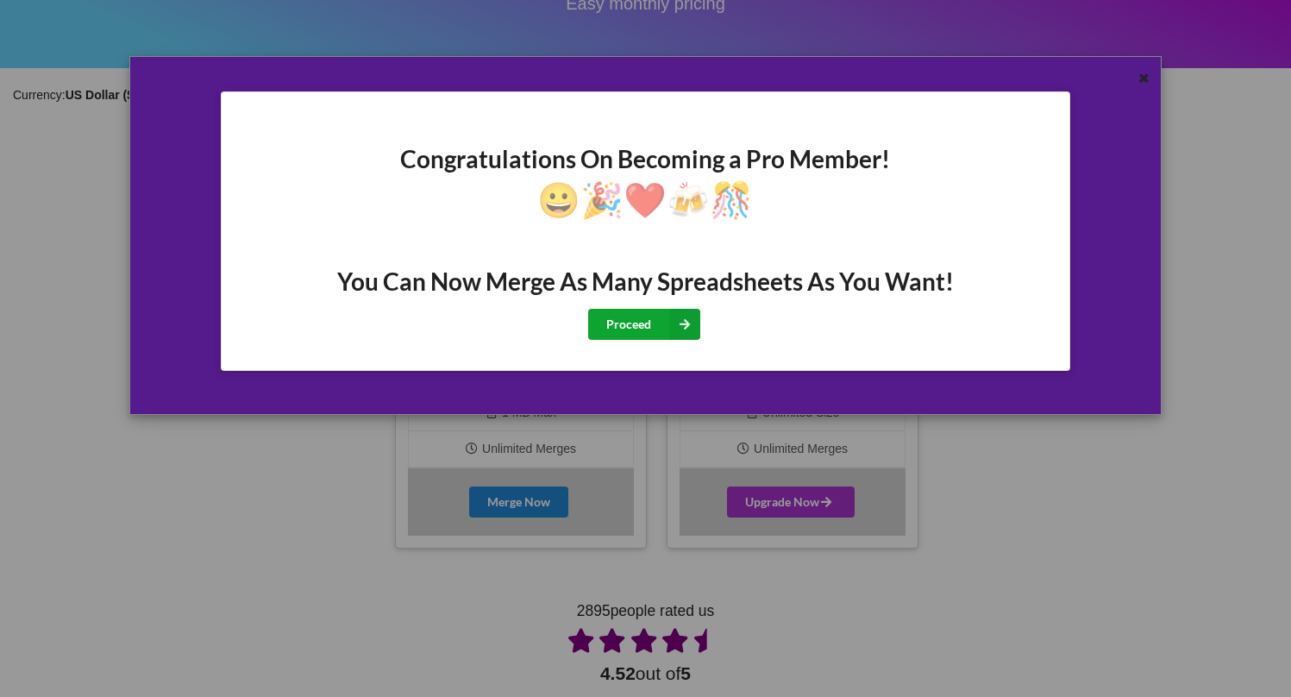
click at [632, 328] on button "Proceed" at bounding box center [644, 324] width 112 height 31
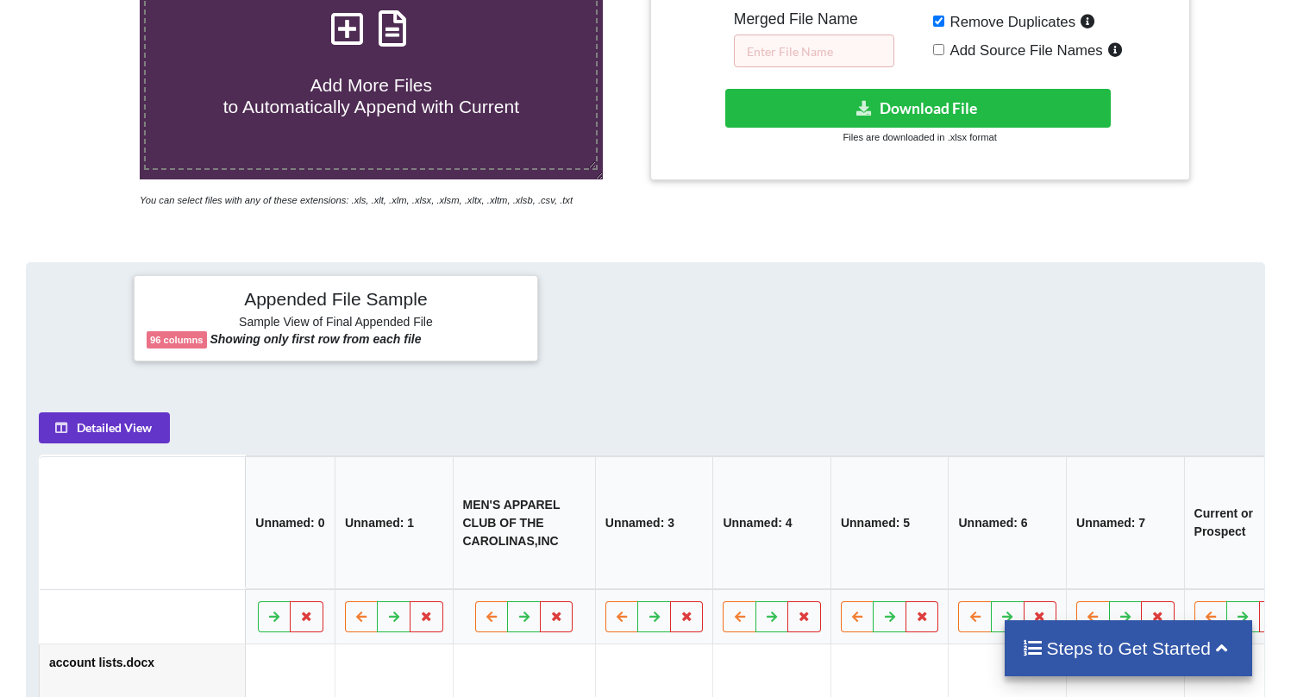
scroll to position [419, 0]
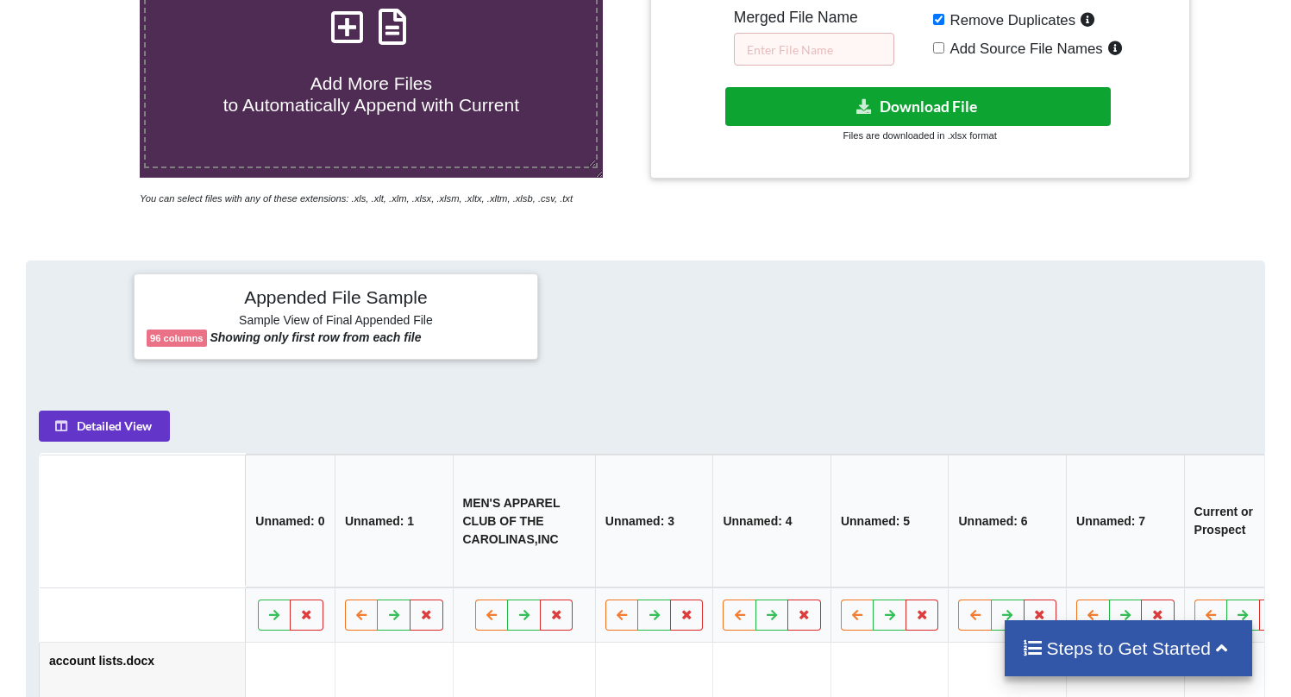
click at [893, 99] on button "Download File" at bounding box center [918, 106] width 386 height 39
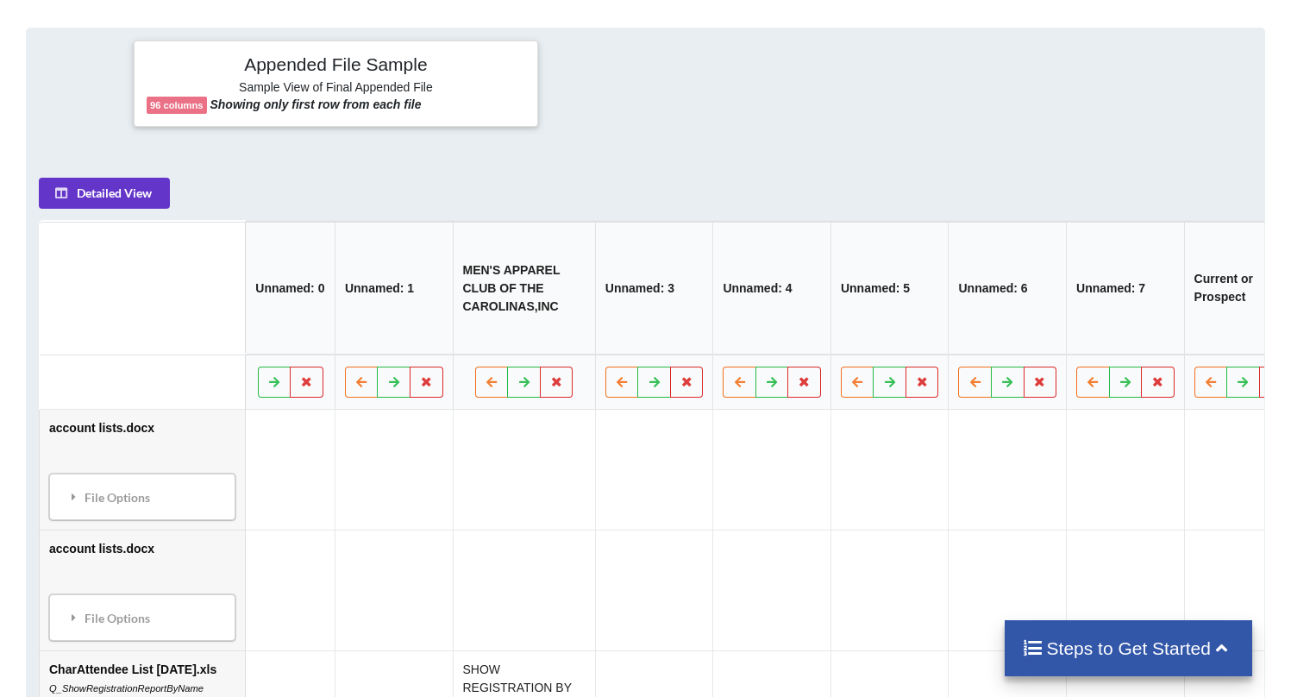
scroll to position [875, 0]
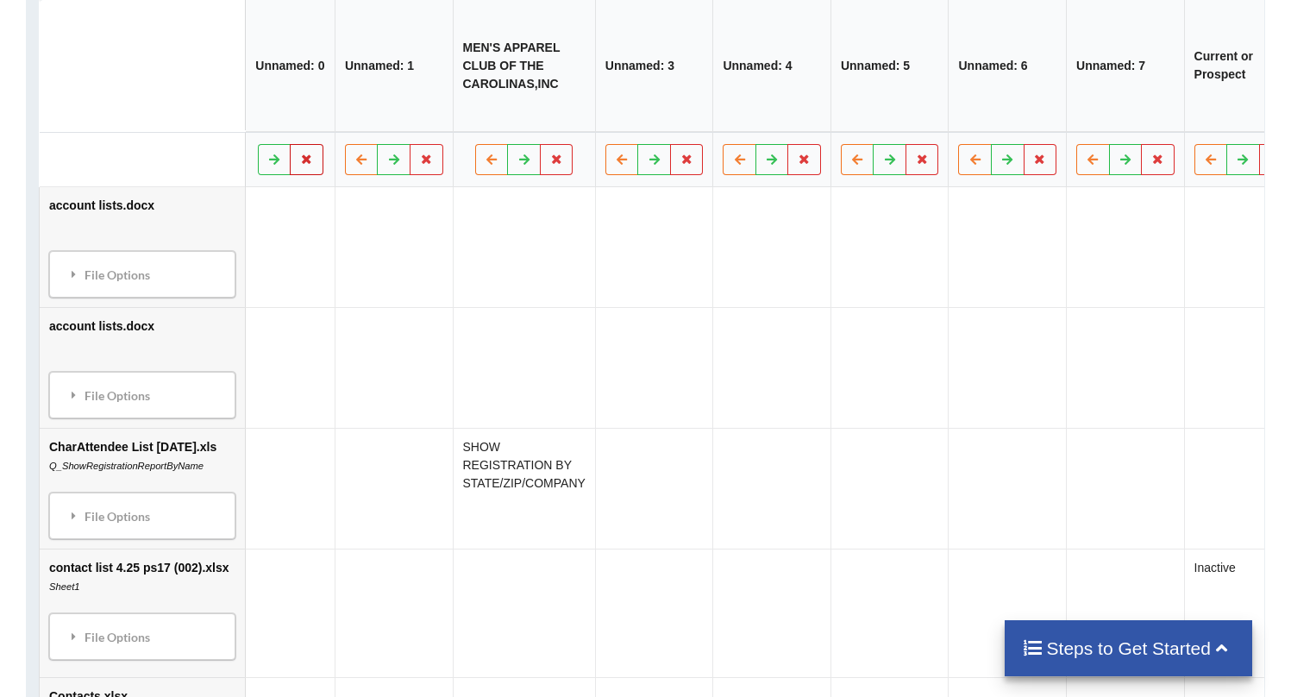
click at [314, 164] on icon at bounding box center [306, 159] width 15 height 10
click at [245, 258] on td "account lists.docx File Options Import Other Sheets File Options Delete File Mo…" at bounding box center [142, 247] width 205 height 120
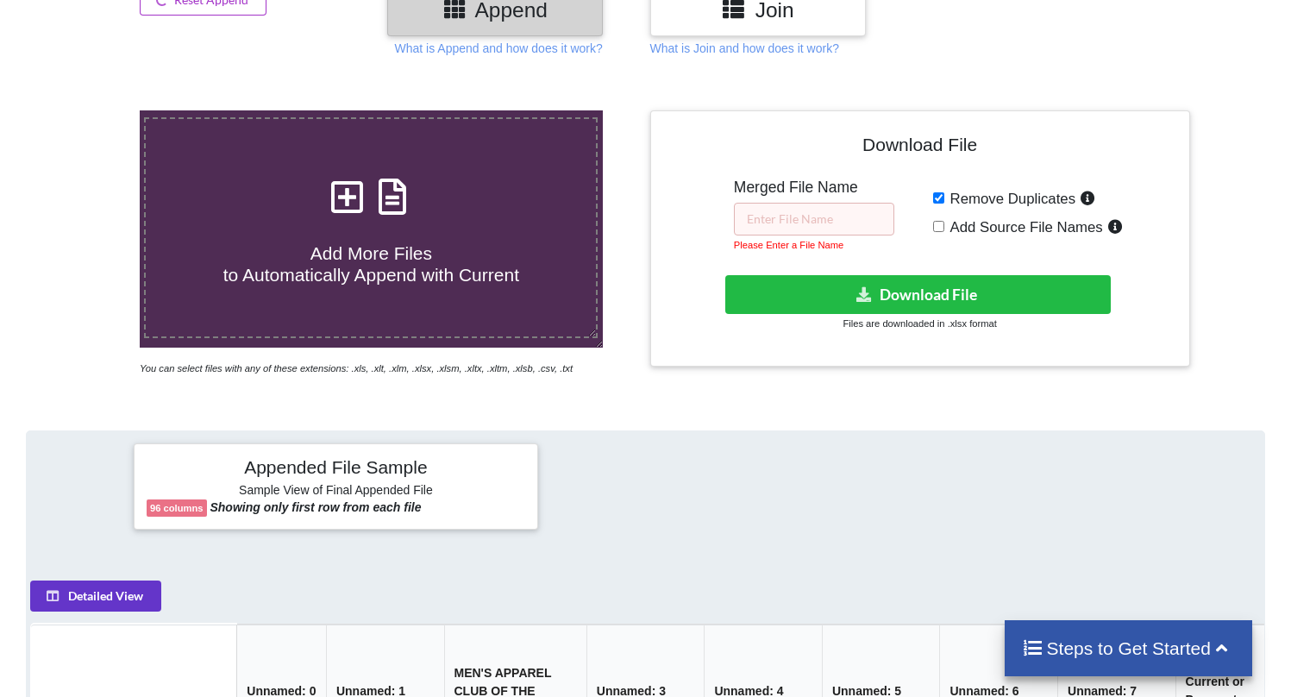
scroll to position [106, 0]
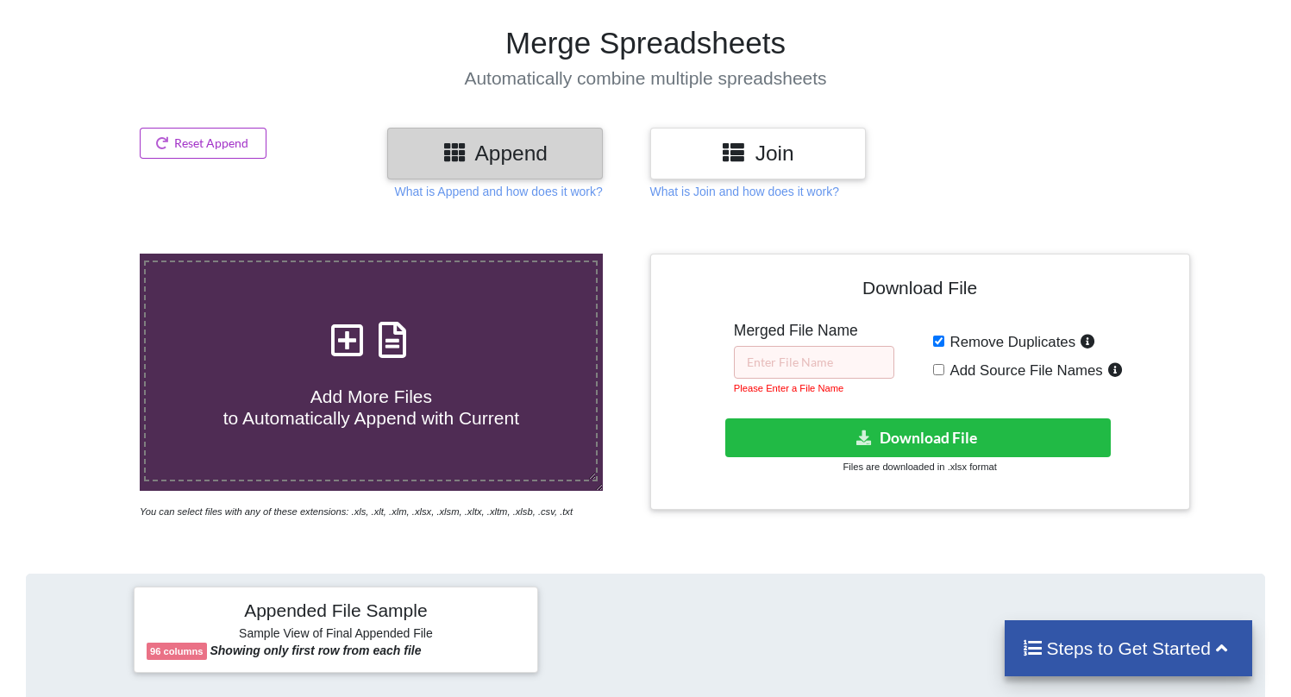
click at [945, 370] on span "Add Source File Names" at bounding box center [1024, 370] width 159 height 16
click at [945, 370] on input "Add Source File Names" at bounding box center [938, 369] width 11 height 11
click at [945, 370] on span "Add Source File Names" at bounding box center [1024, 370] width 159 height 16
click at [945, 370] on input "Add Source File Names" at bounding box center [938, 369] width 11 height 11
checkbox input "false"
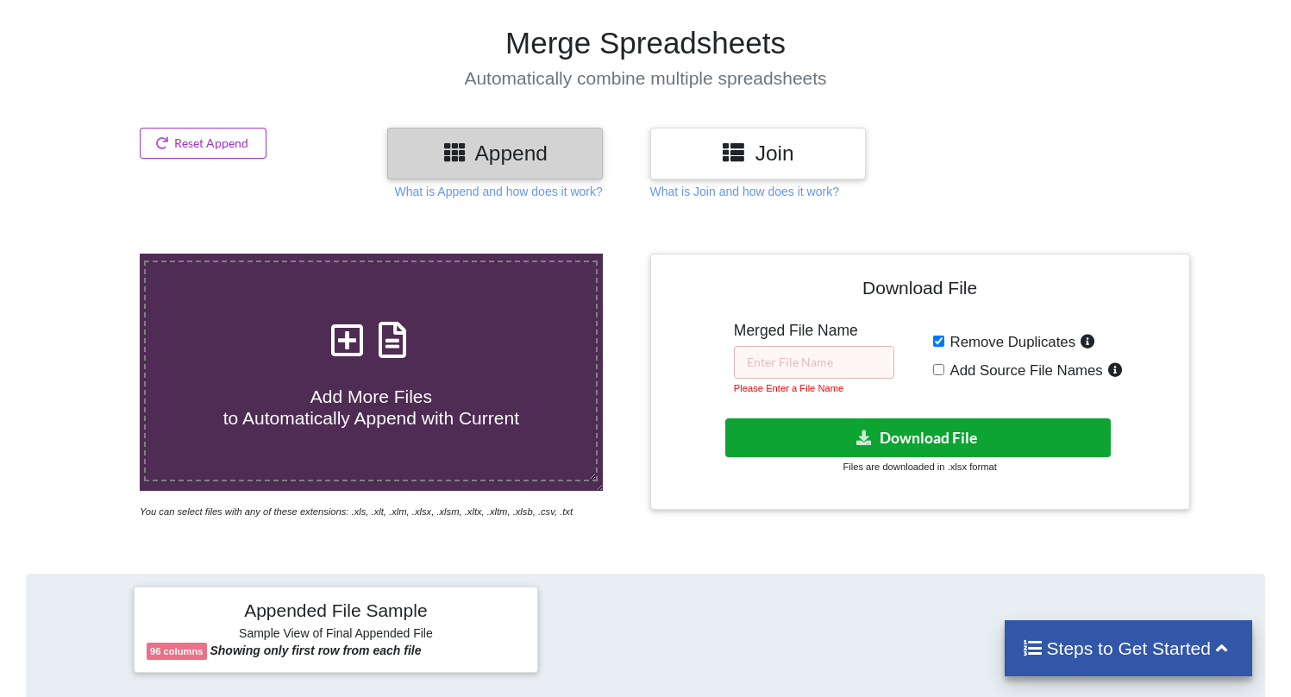
click at [916, 442] on button "Download File" at bounding box center [918, 437] width 386 height 39
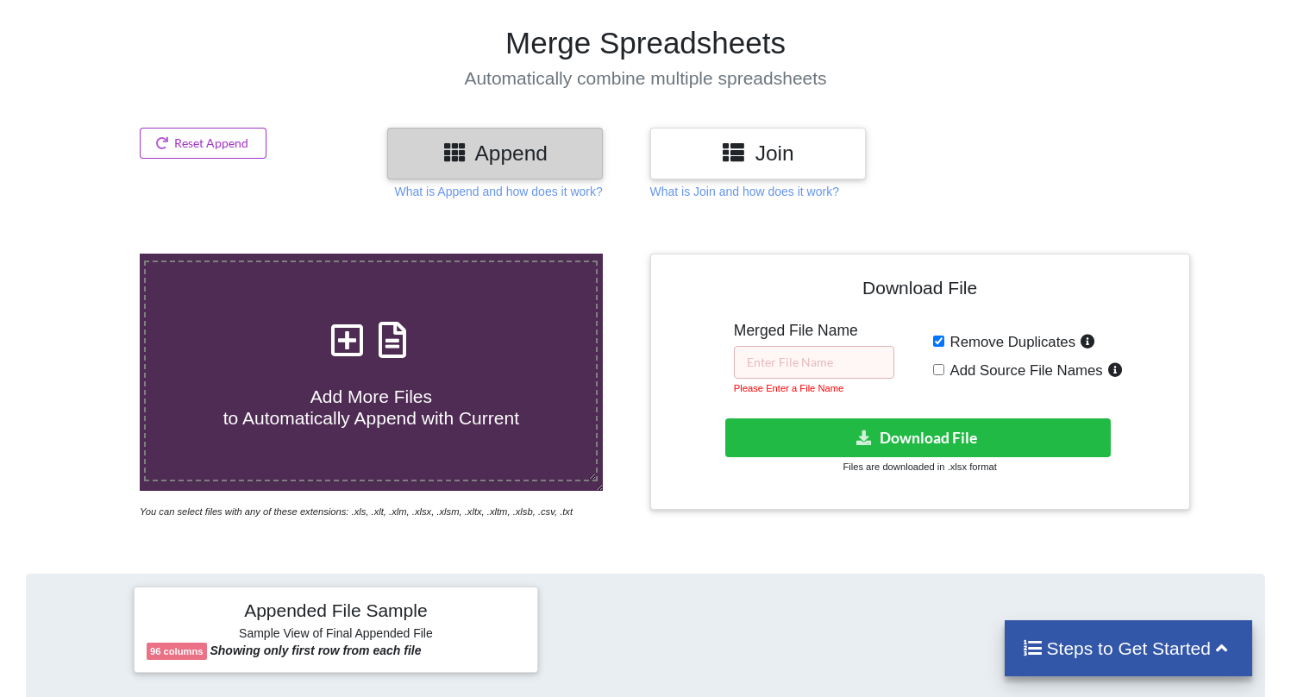
click at [789, 343] on div "Merged File Name Please Enter a File Name" at bounding box center [814, 359] width 160 height 75
click at [778, 358] on input "text" at bounding box center [814, 362] width 160 height 33
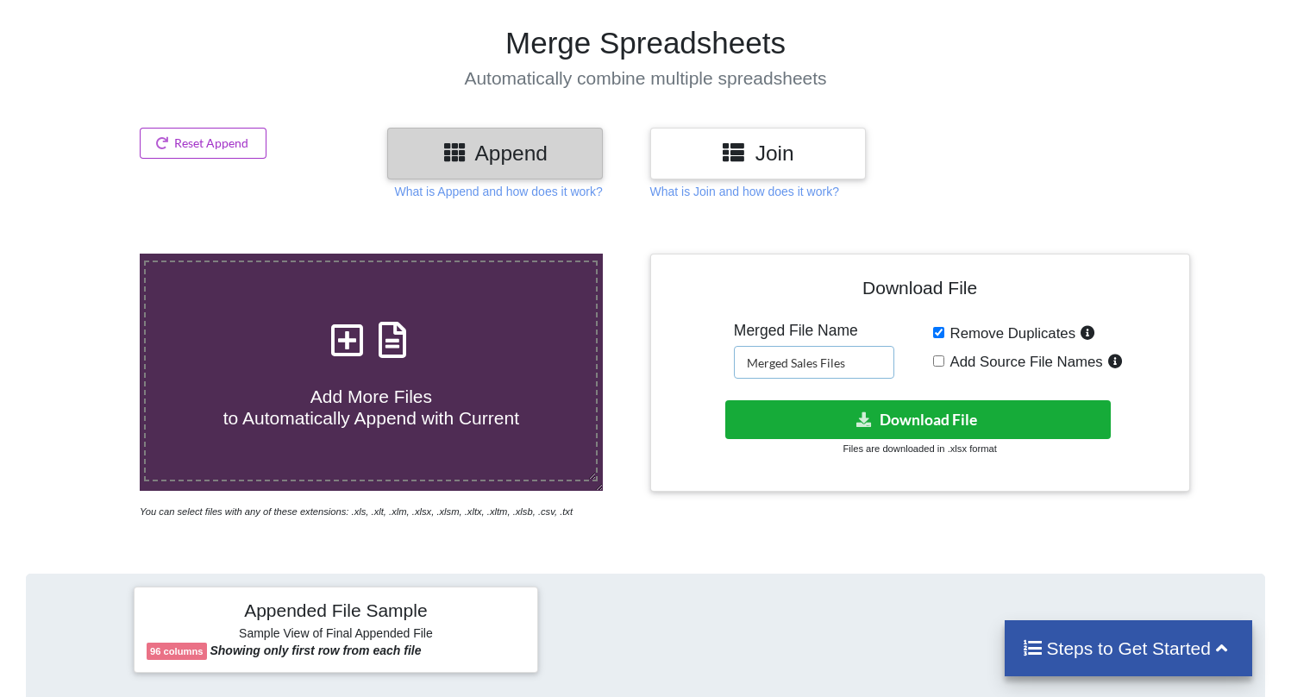
type input "Merged Sales Files"
click at [853, 422] on button "Download File" at bounding box center [918, 419] width 386 height 39
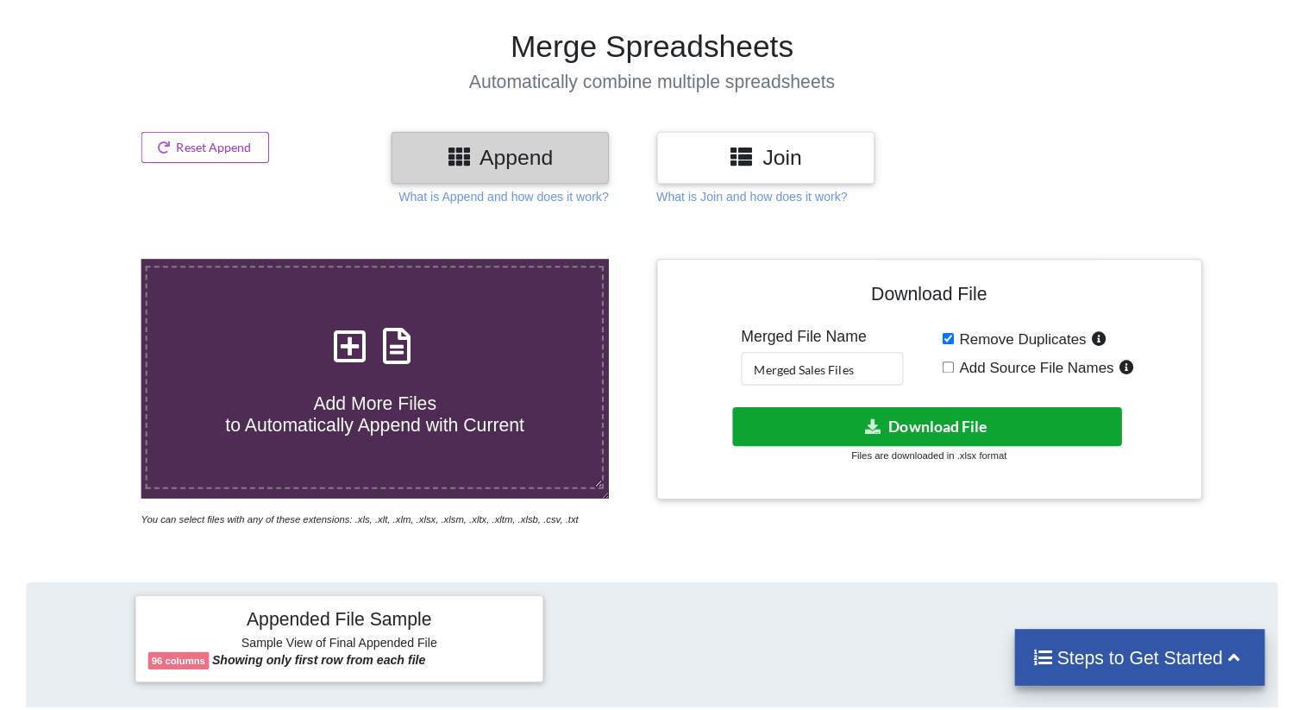
scroll to position [107, 0]
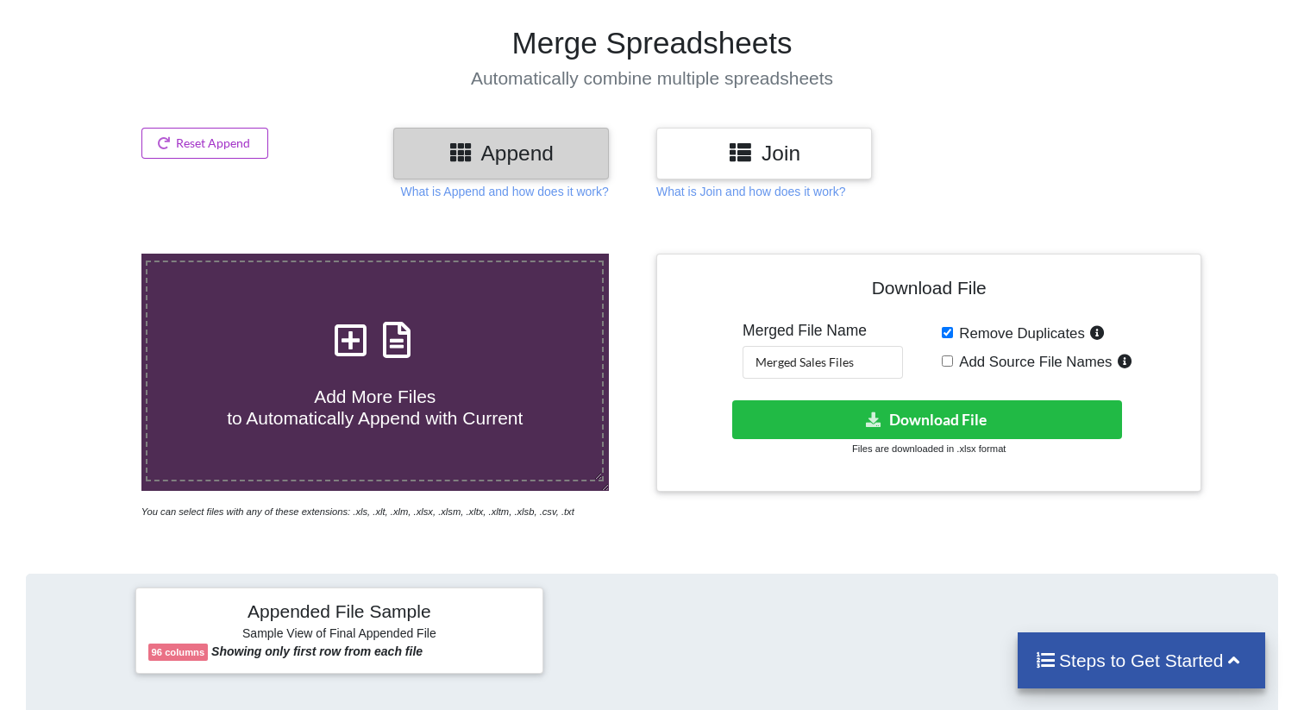
click at [392, 349] on icon at bounding box center [396, 331] width 43 height 36
click at [89, 254] on input "Add More Files to Automatically Append with Current" at bounding box center [89, 254] width 0 height 0
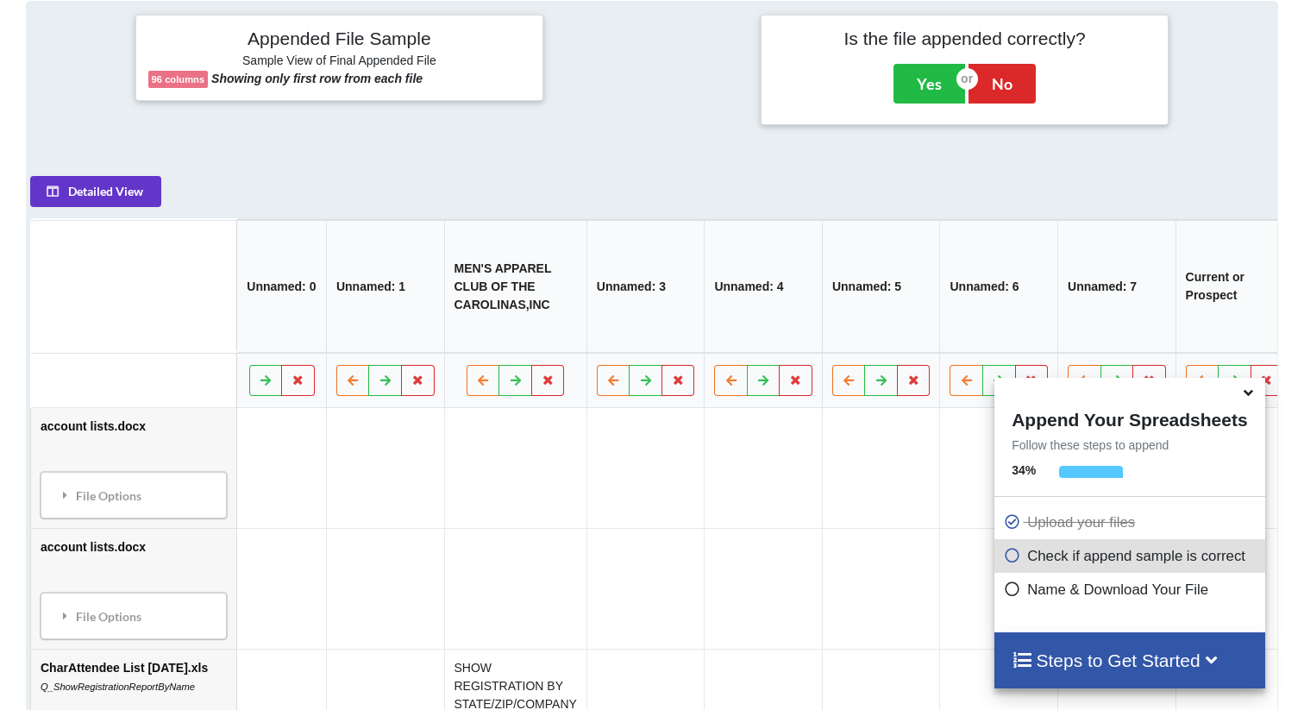
scroll to position [663, 0]
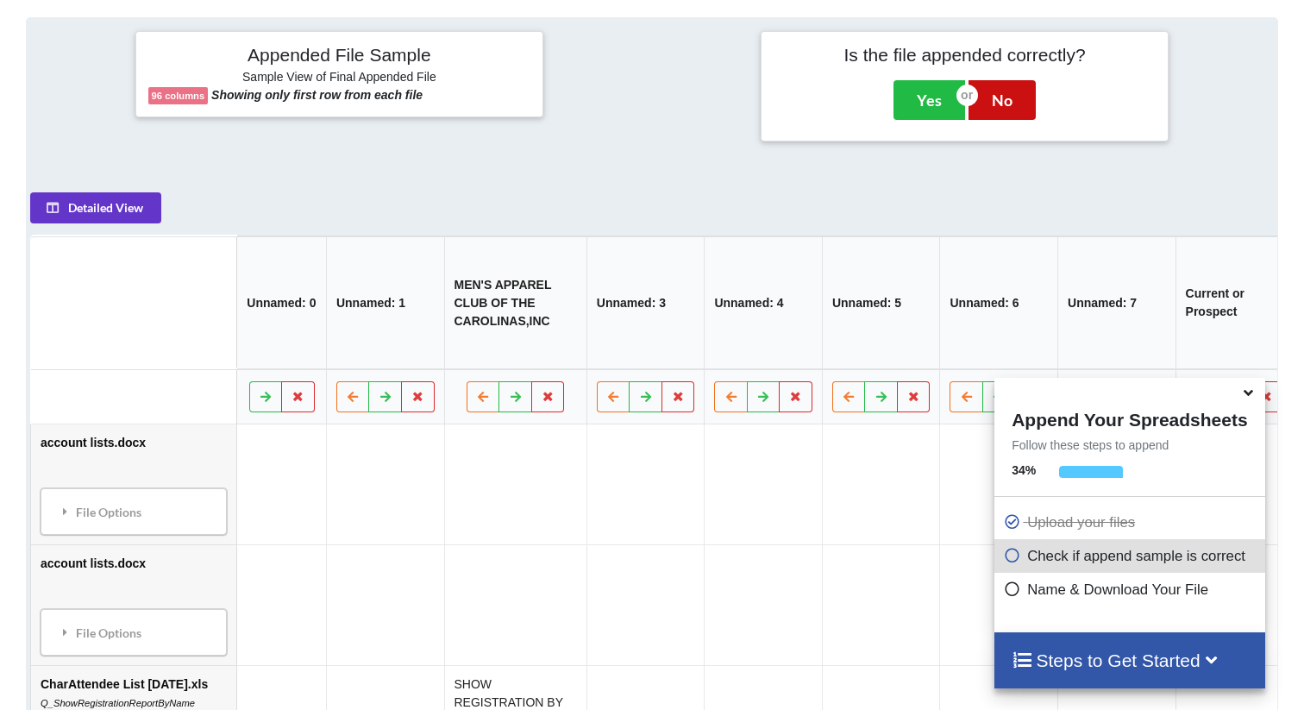
click at [1005, 114] on button "No" at bounding box center [1002, 100] width 67 height 40
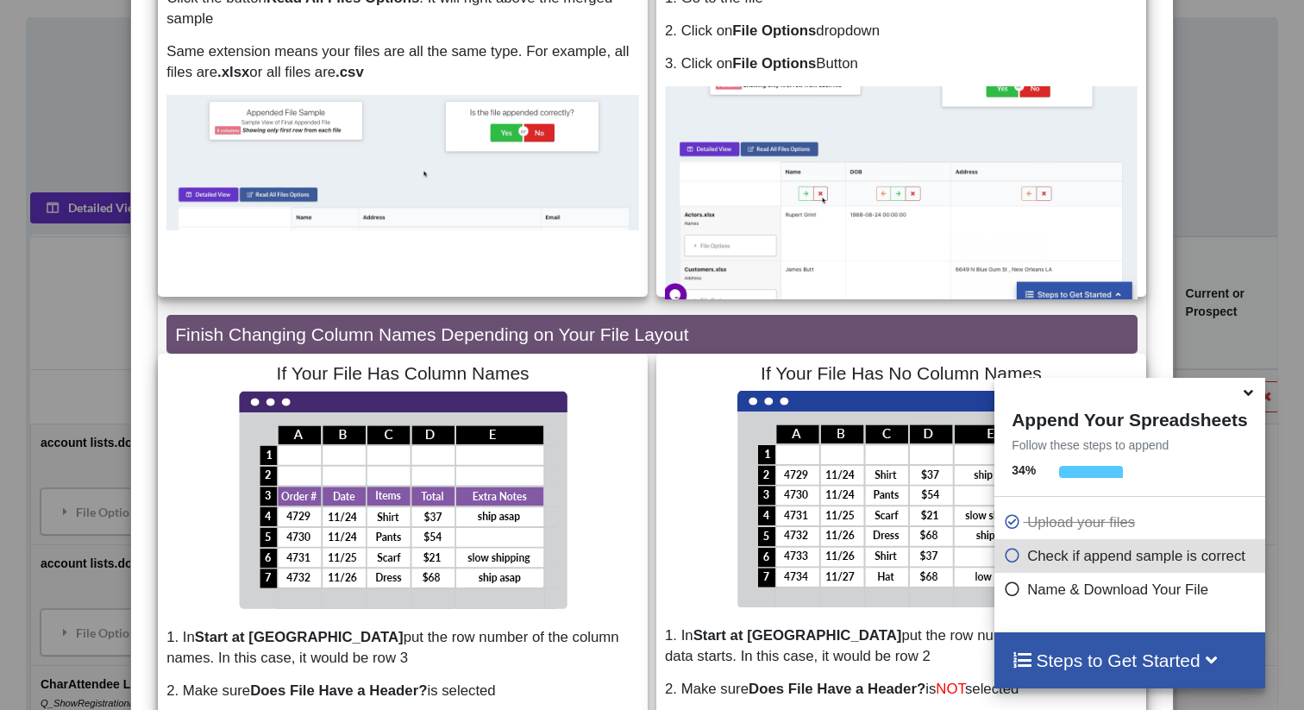
scroll to position [0, 0]
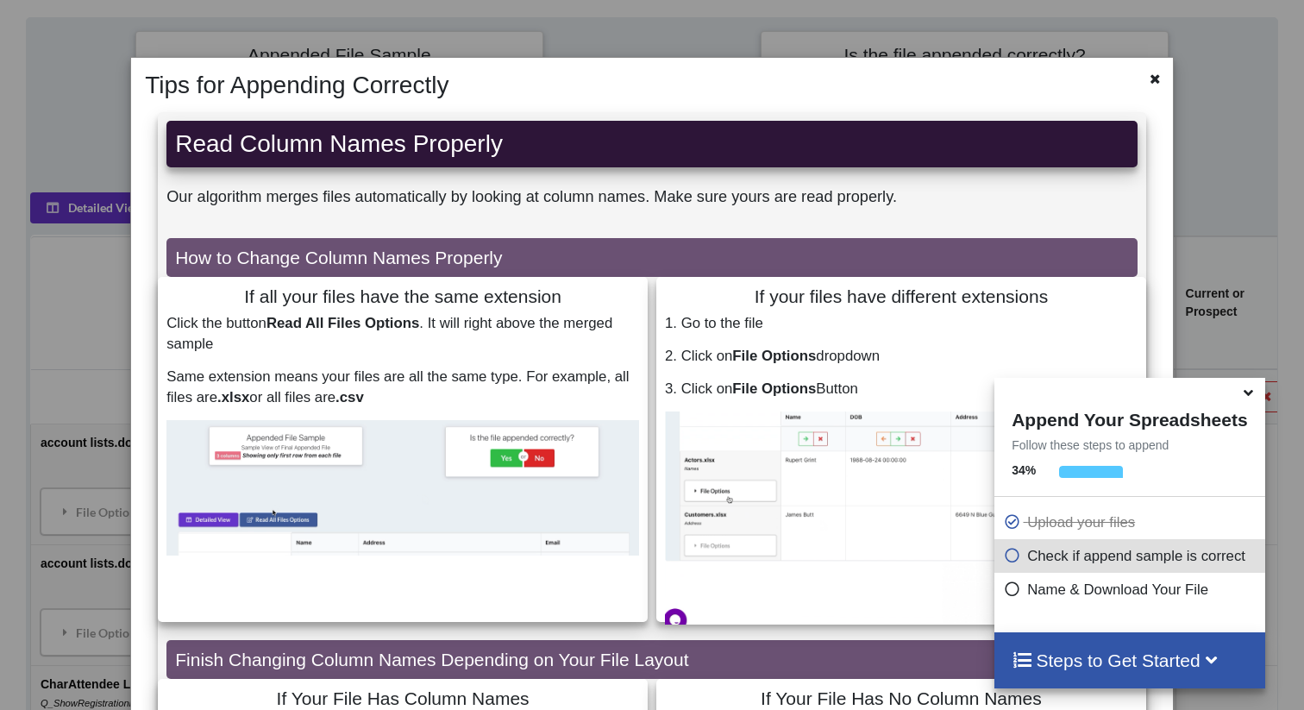
click at [107, 198] on div "Tips for Appending Correctly Read Column Names Properly Our algorithm merges fi…" at bounding box center [652, 355] width 1304 height 710
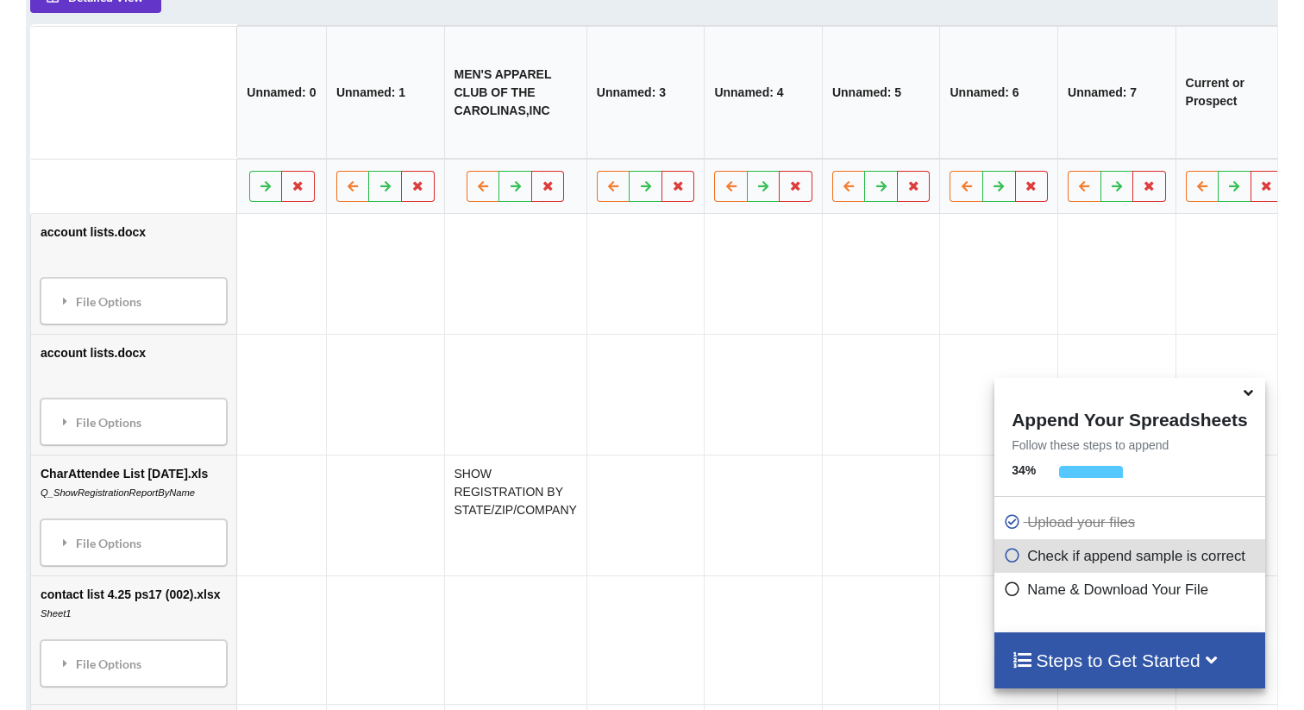
scroll to position [855, 0]
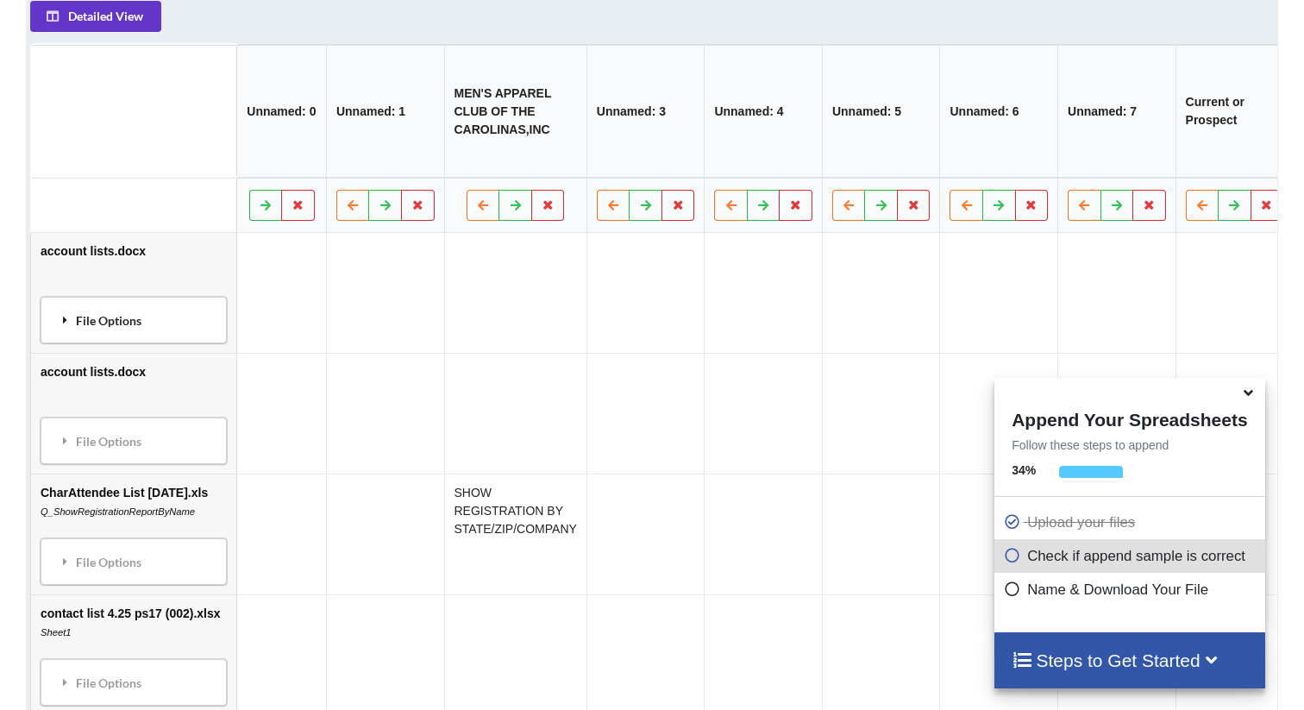
click at [73, 338] on div "File Options" at bounding box center [135, 320] width 176 height 36
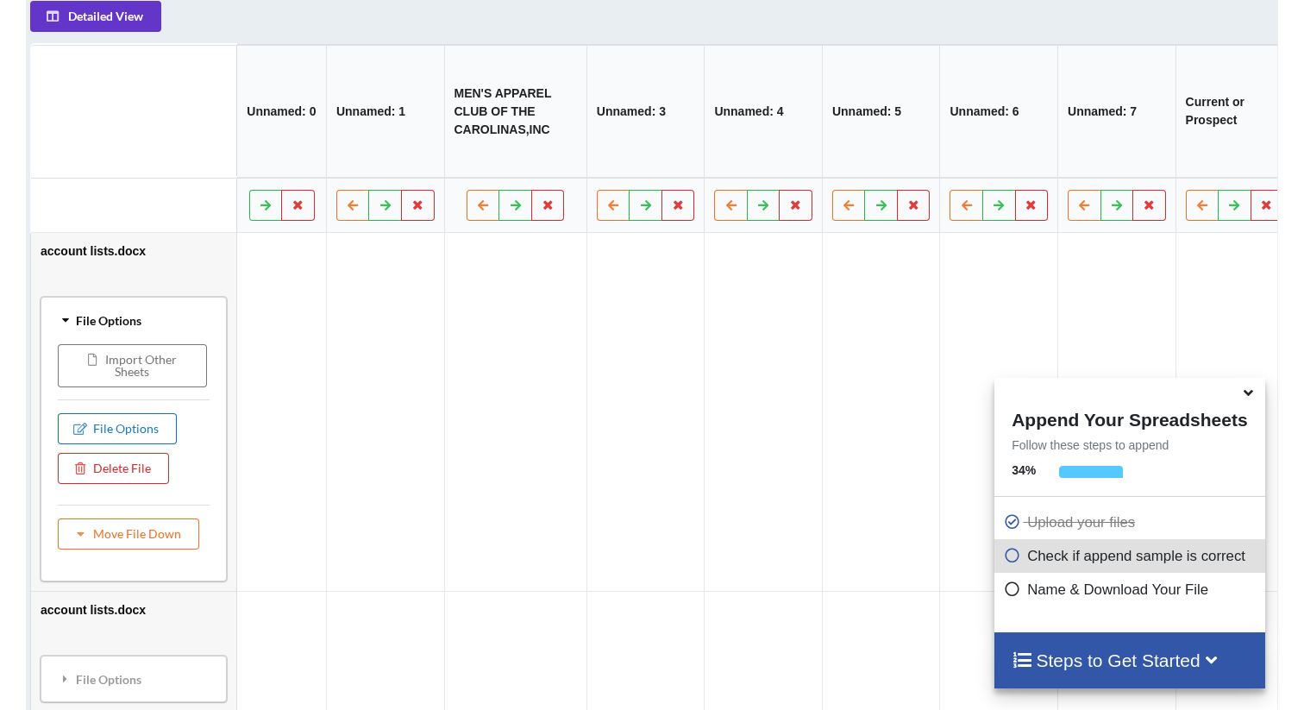
click at [113, 444] on button "File Options" at bounding box center [118, 428] width 119 height 31
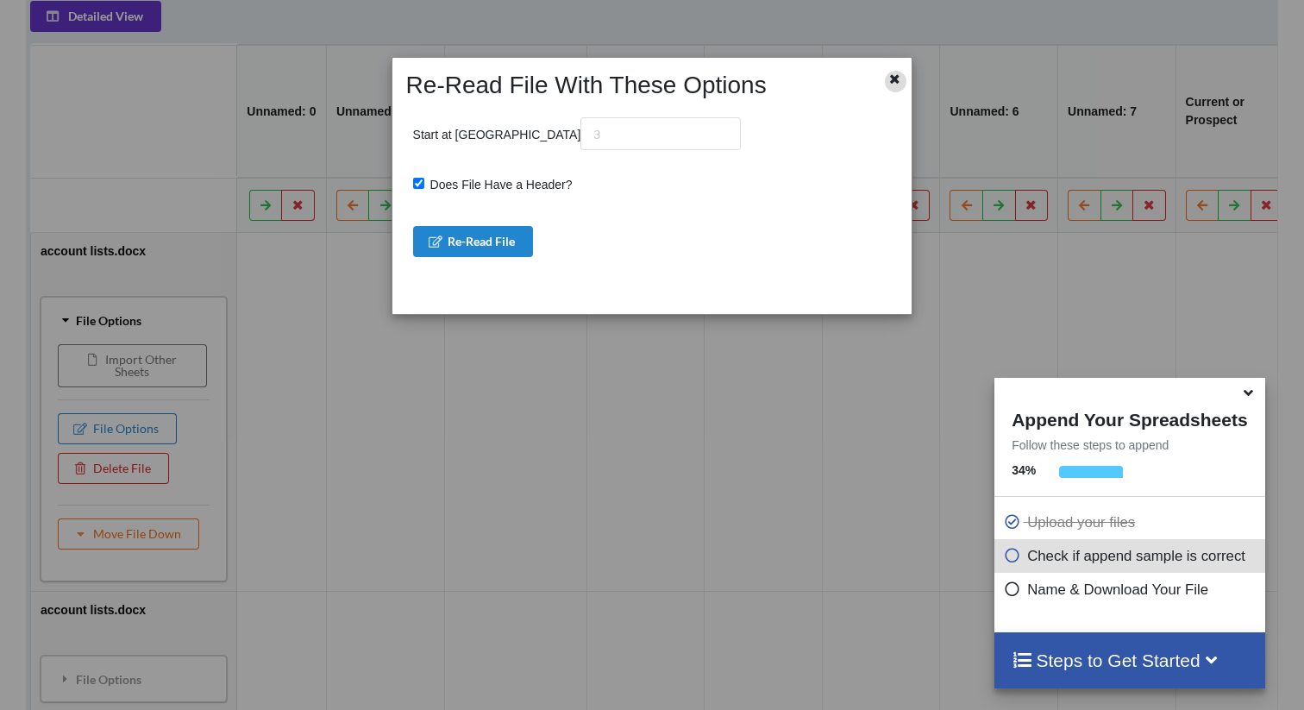
click at [894, 81] on icon at bounding box center [895, 77] width 15 height 12
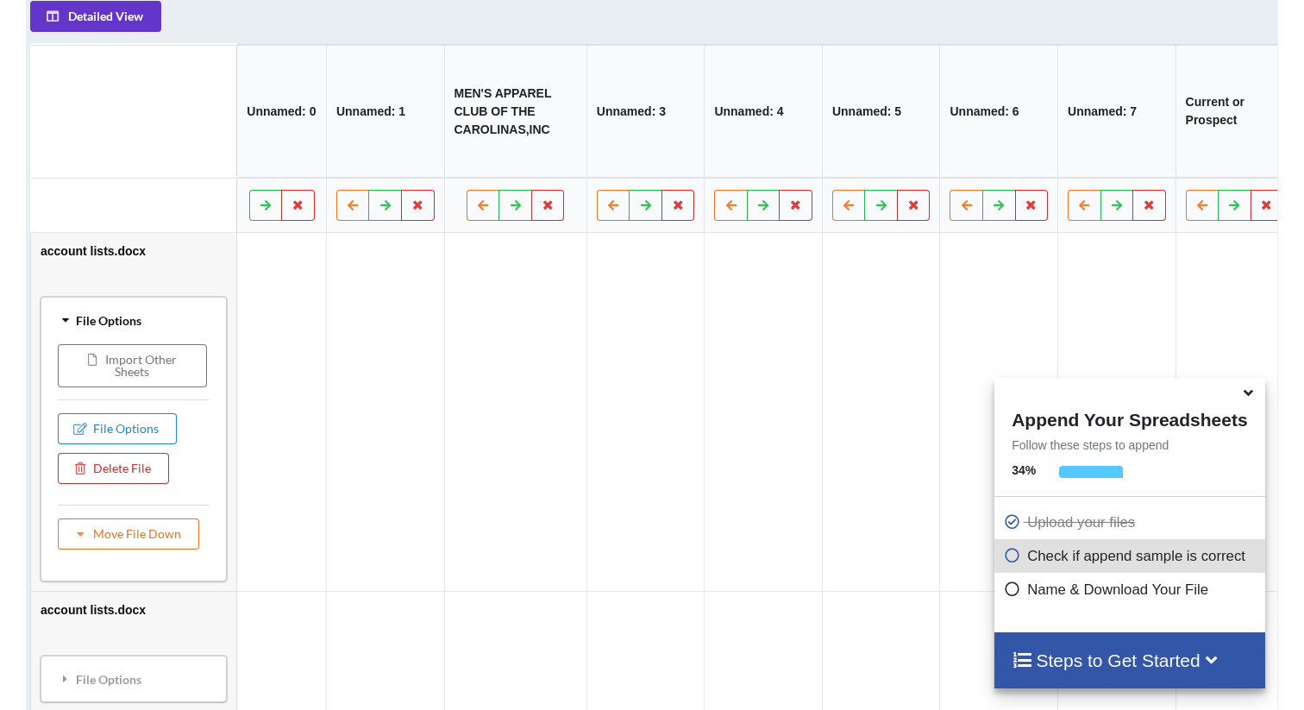
click at [65, 328] on icon at bounding box center [66, 320] width 12 height 16
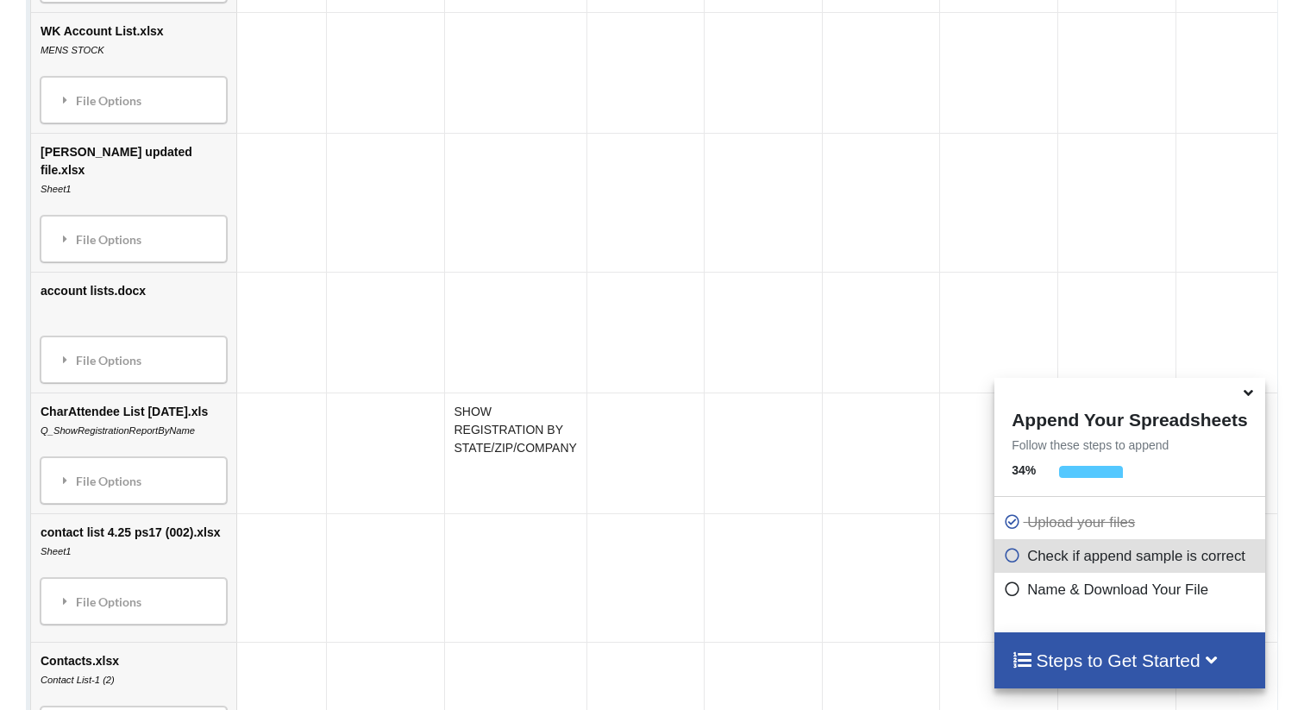
scroll to position [3247, 0]
click at [120, 340] on div "File Options" at bounding box center [135, 357] width 176 height 36
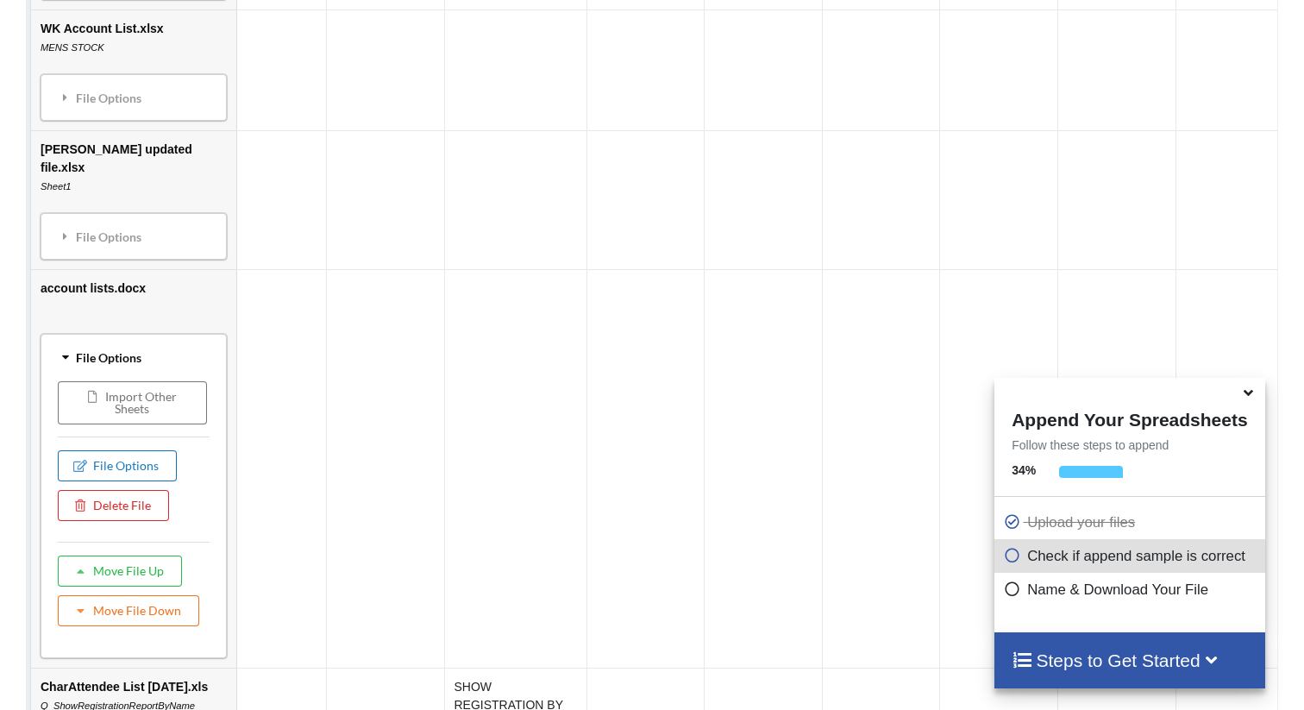
click at [102, 450] on button "File Options" at bounding box center [118, 465] width 119 height 31
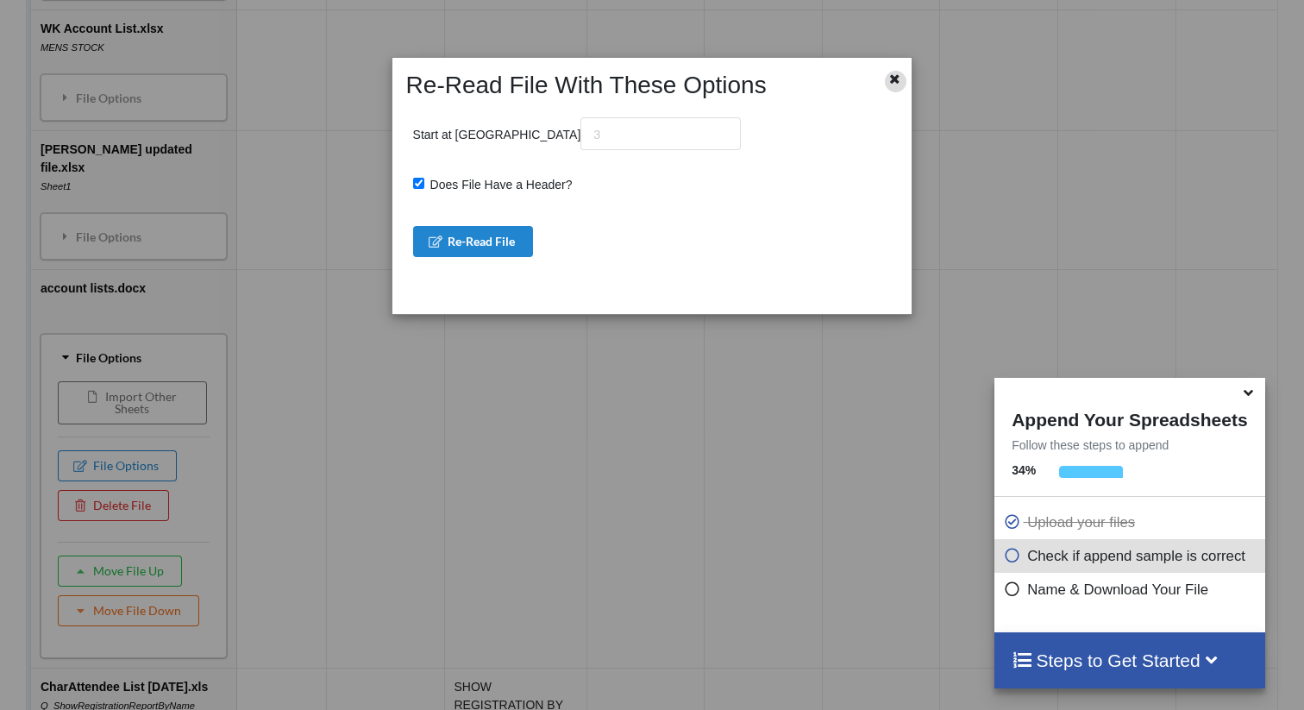
click at [900, 76] on icon at bounding box center [895, 77] width 15 height 12
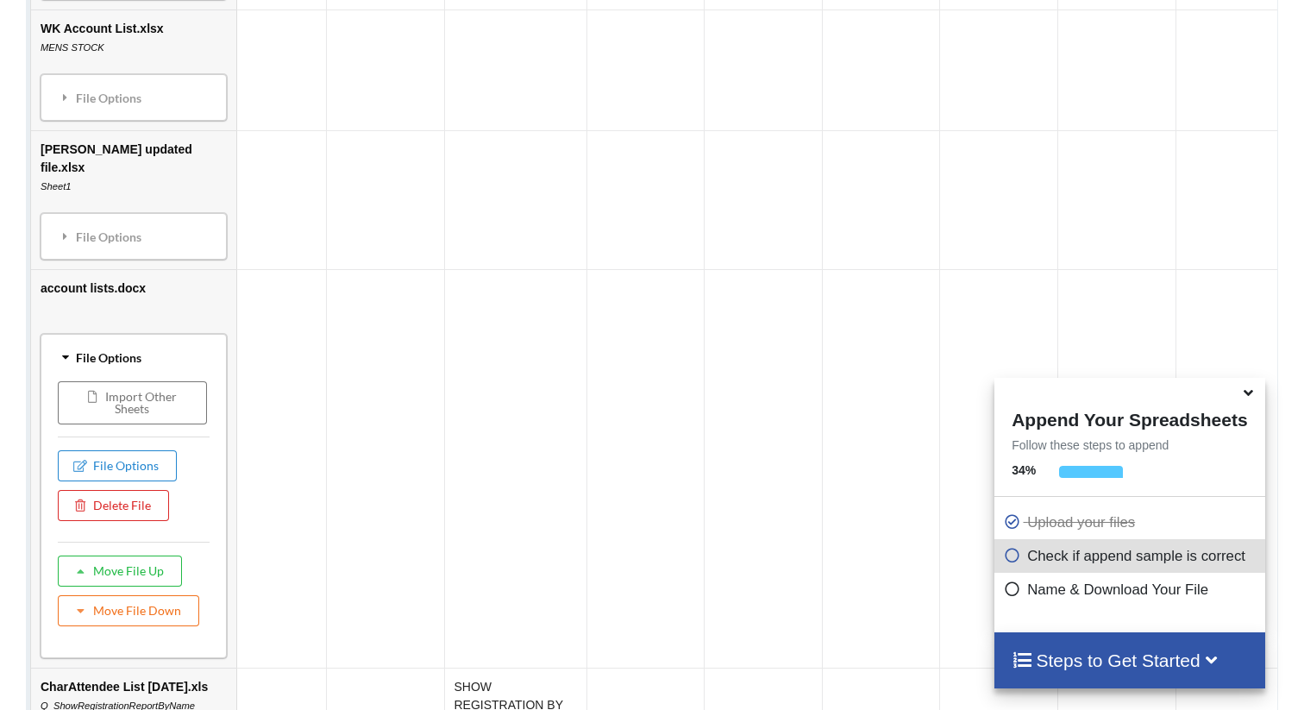
click at [64, 349] on icon at bounding box center [66, 357] width 12 height 16
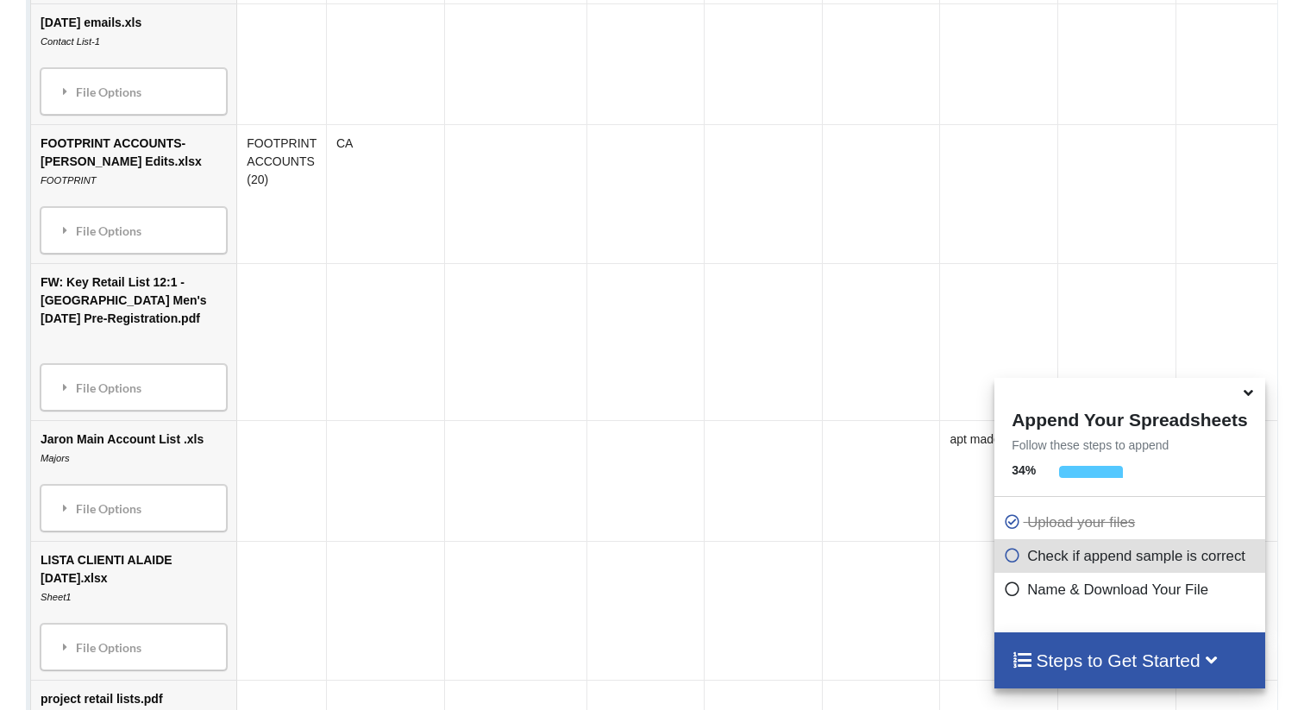
scroll to position [4516, 0]
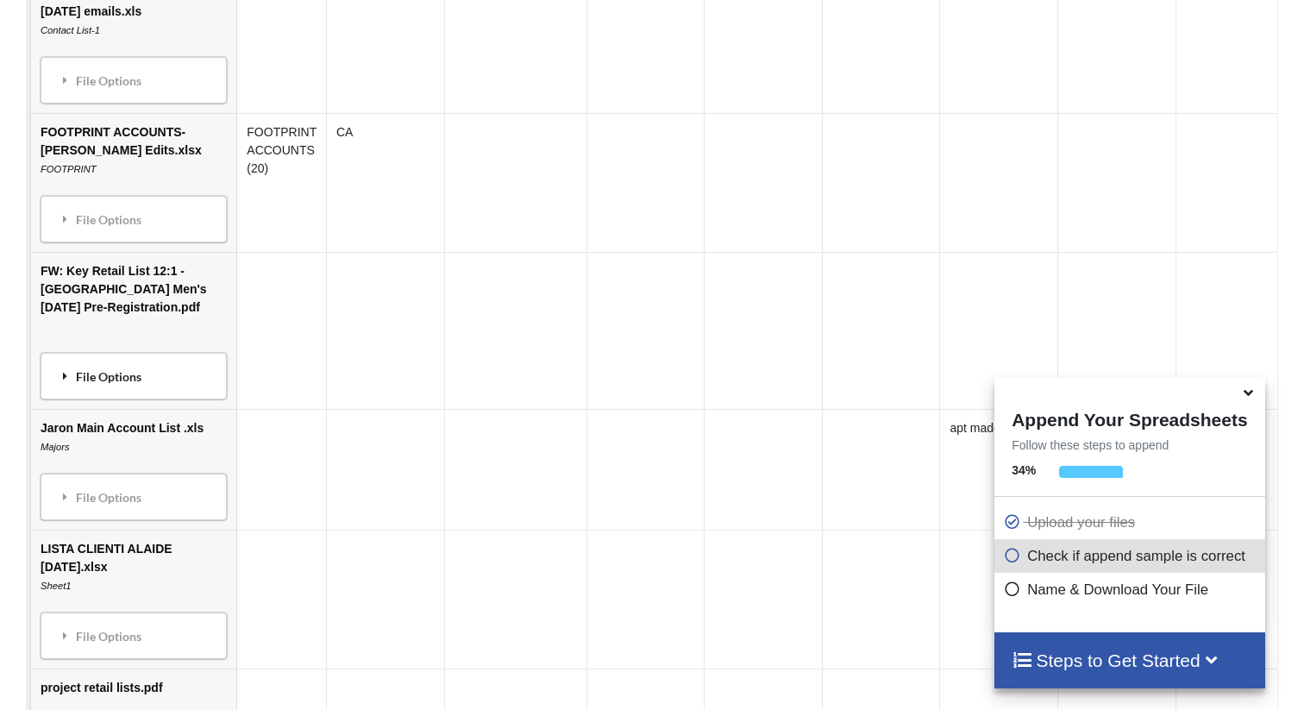
click at [125, 358] on div "File Options" at bounding box center [135, 376] width 176 height 36
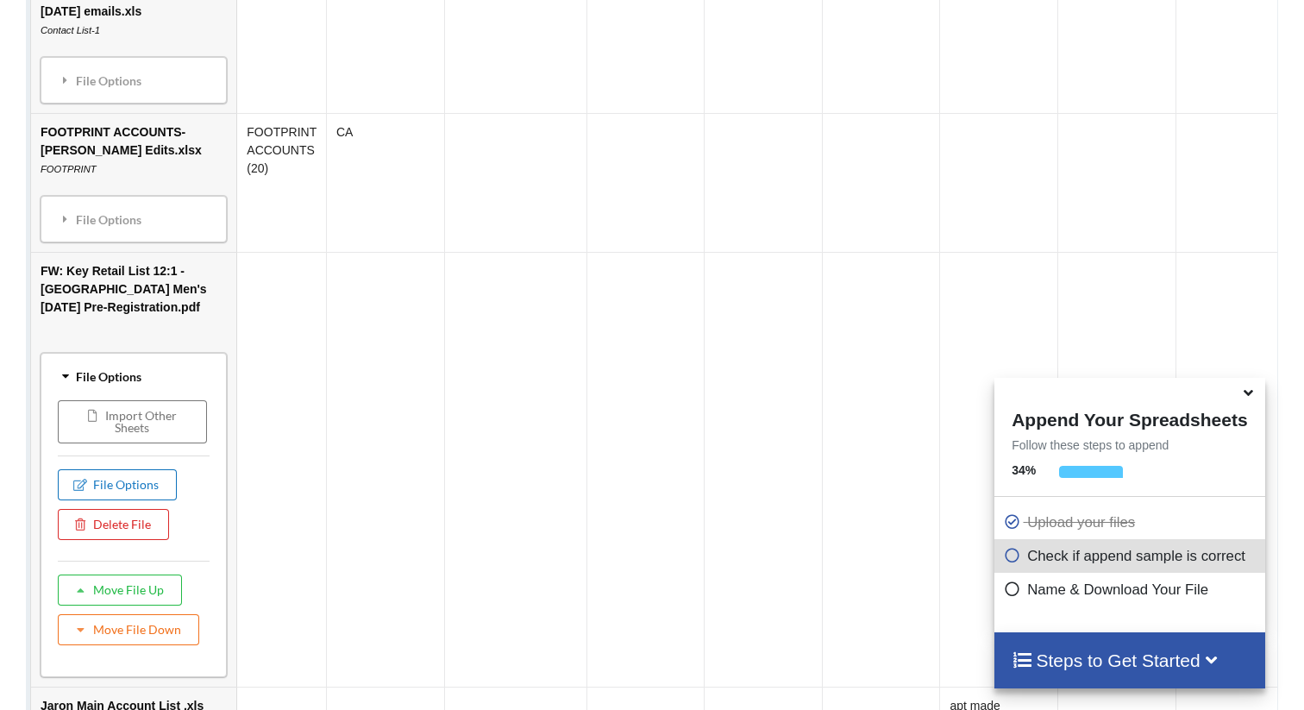
click at [128, 469] on button "File Options" at bounding box center [118, 484] width 119 height 31
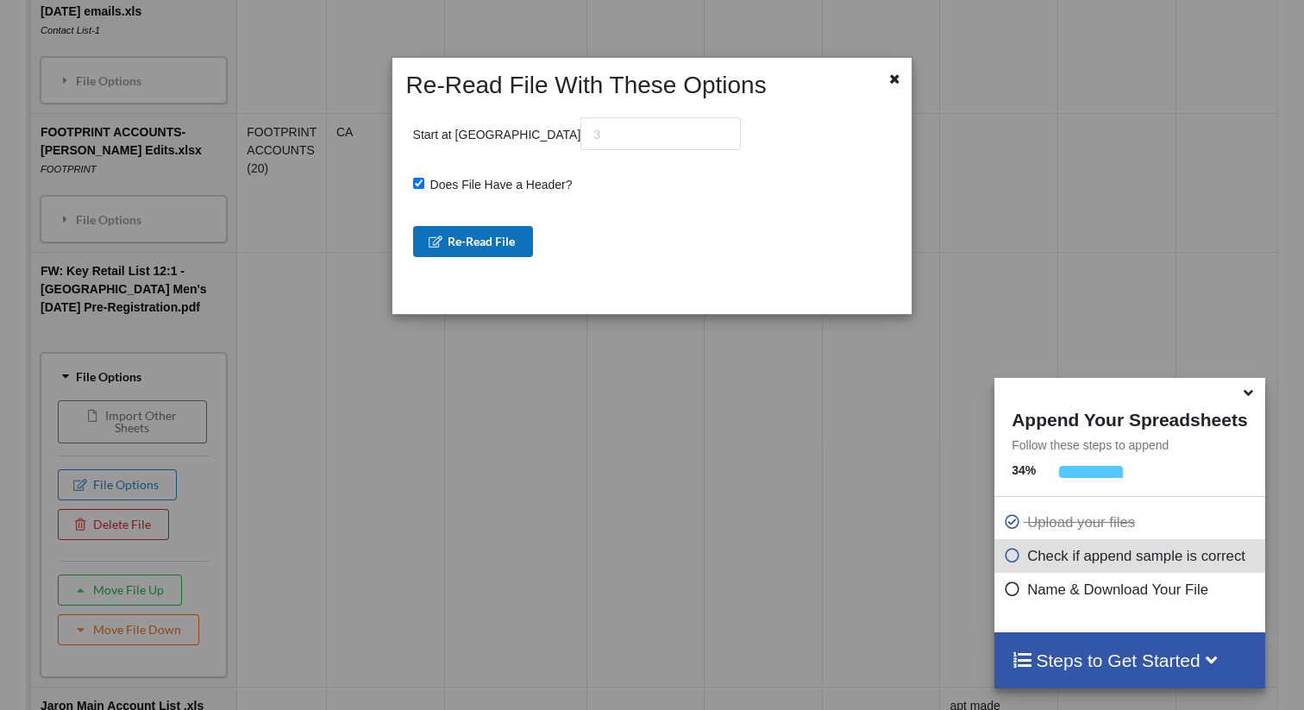
click at [490, 247] on button "Re-Read File" at bounding box center [473, 241] width 121 height 31
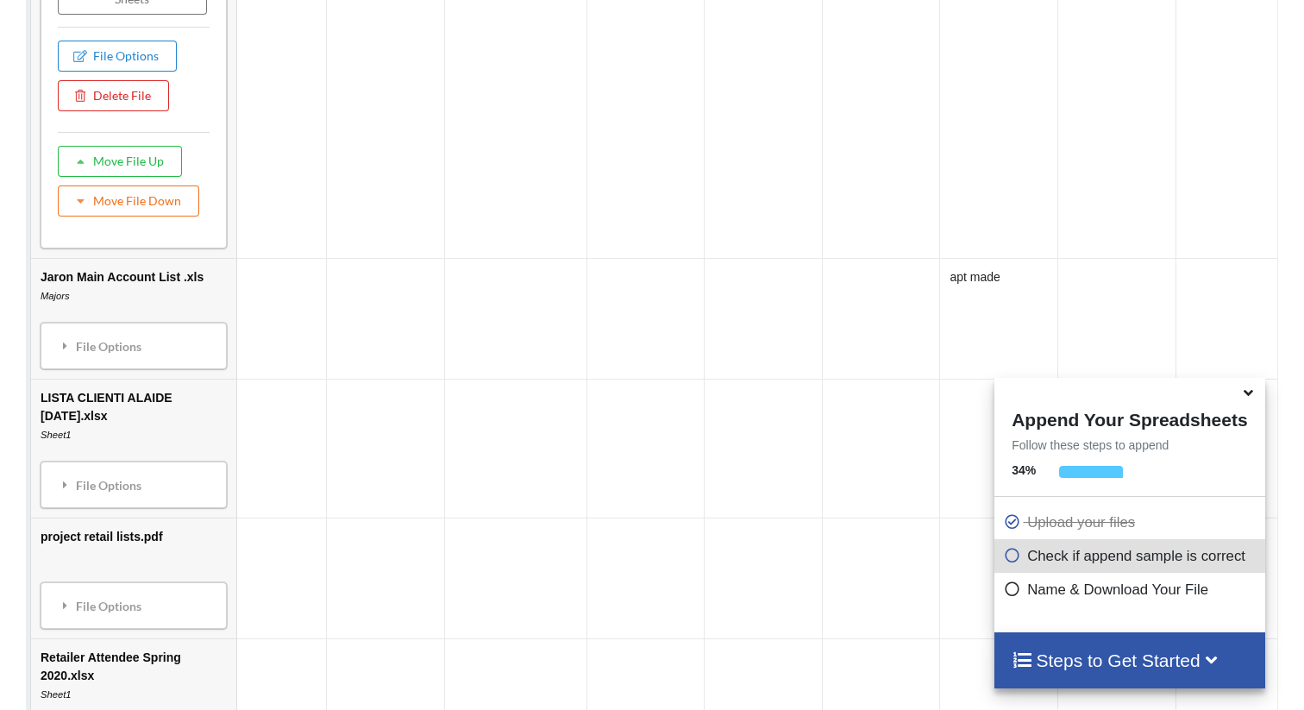
scroll to position [4947, 0]
click at [1246, 392] on icon at bounding box center [1249, 390] width 18 height 16
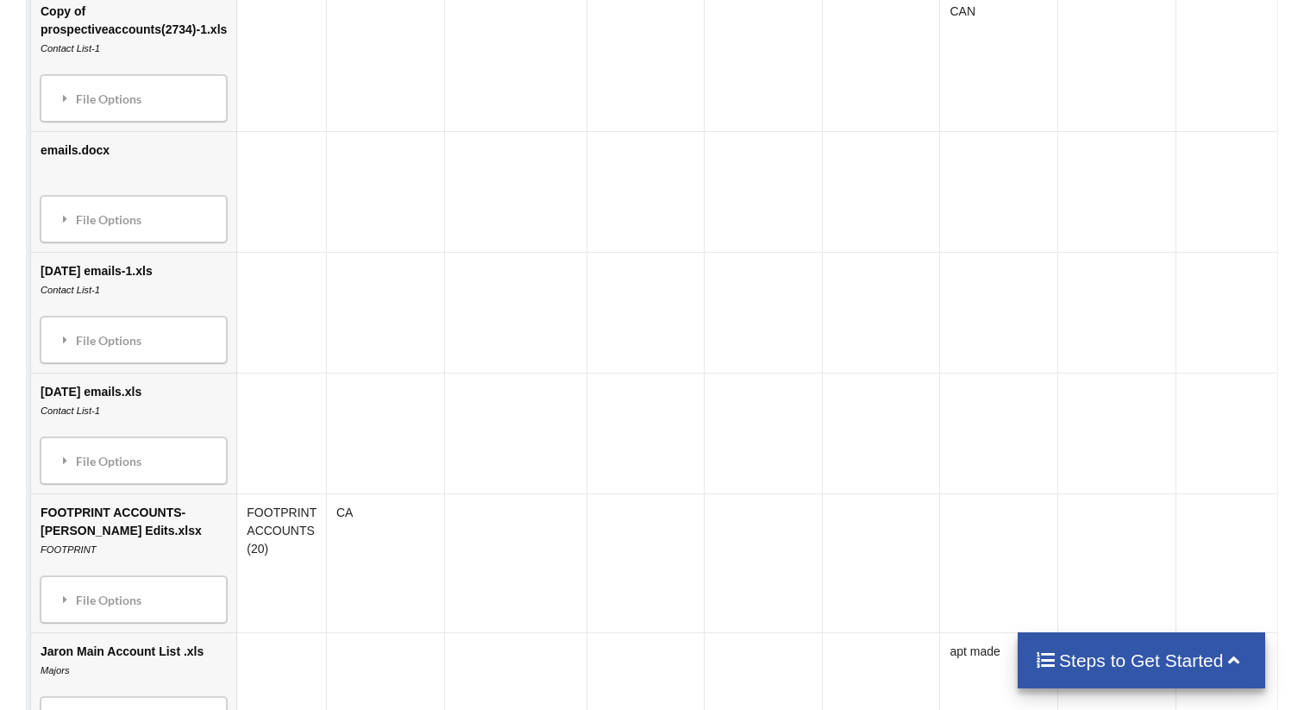
scroll to position [1326, 0]
